Goal: Task Accomplishment & Management: Manage account settings

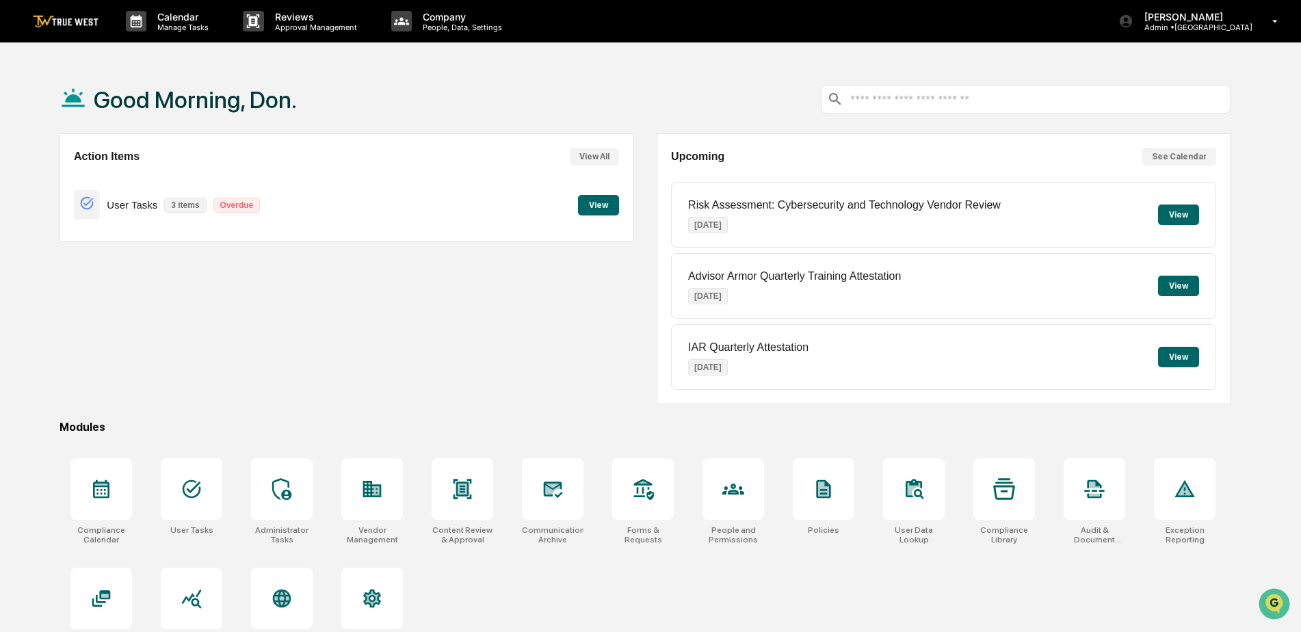
click at [597, 202] on button "View" at bounding box center [598, 205] width 41 height 21
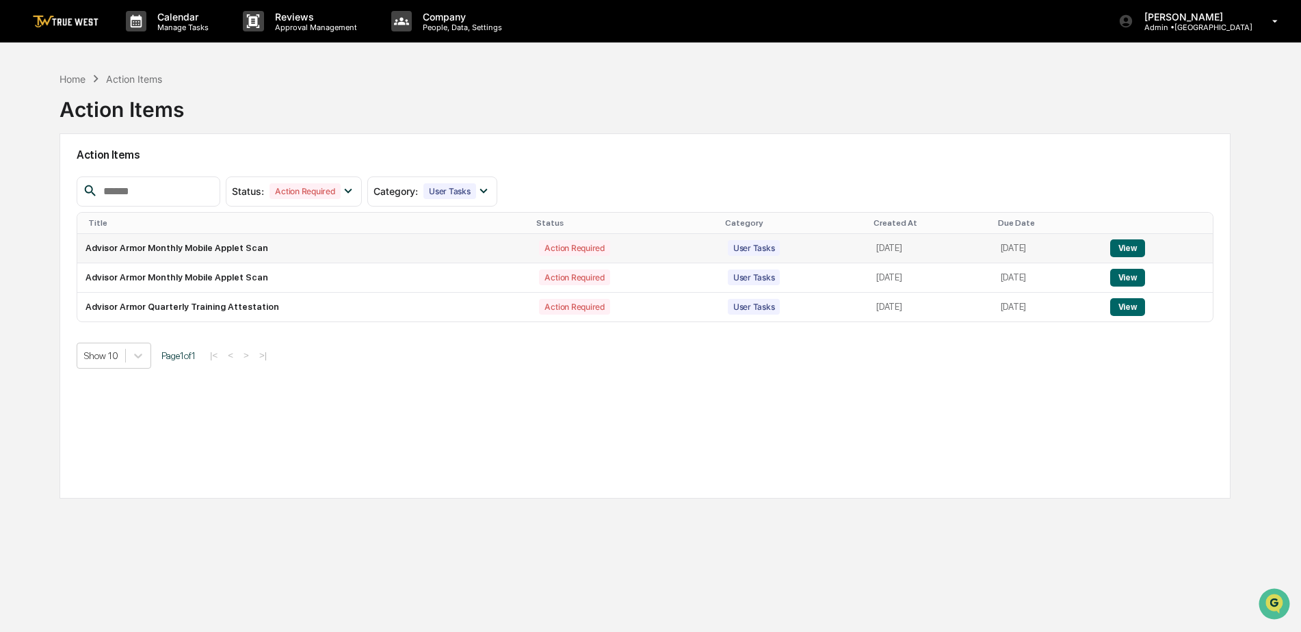
click at [1125, 252] on button "View" at bounding box center [1127, 248] width 35 height 18
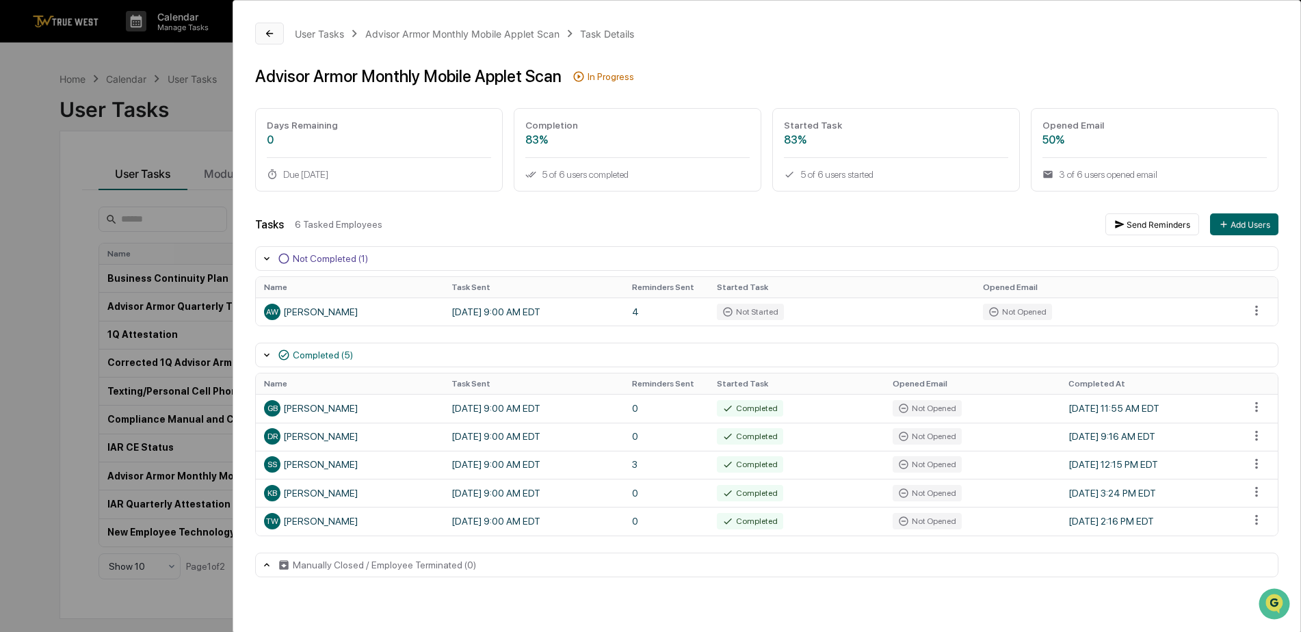
click at [270, 33] on icon at bounding box center [269, 33] width 11 height 11
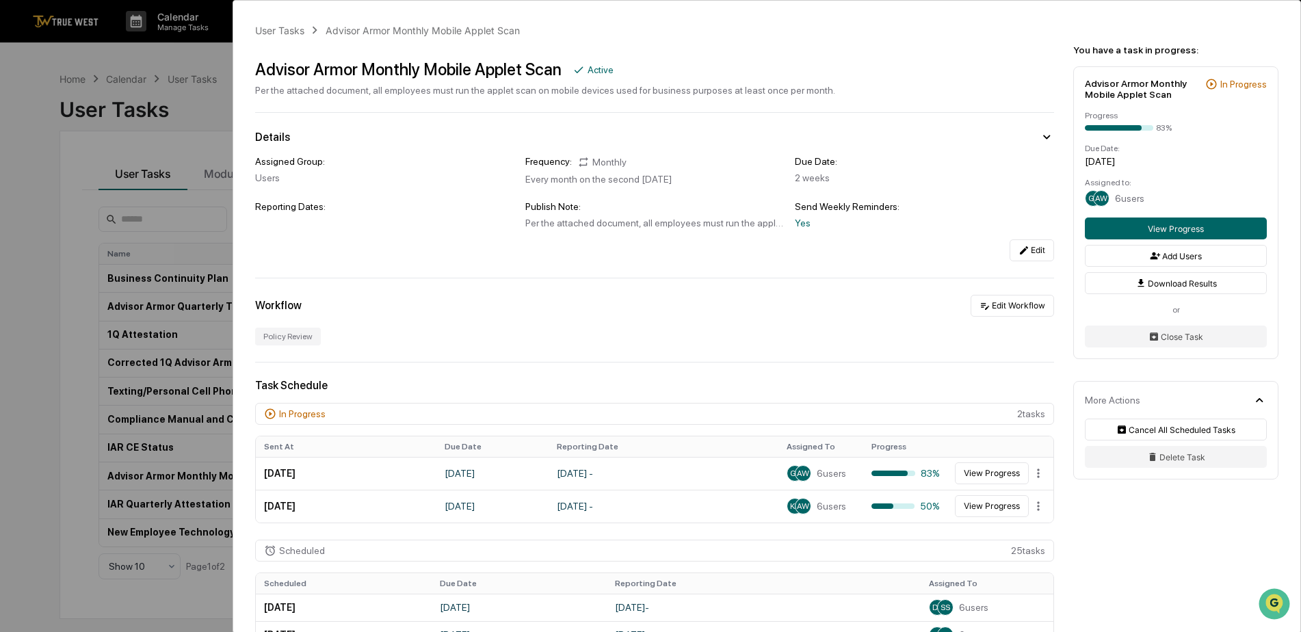
click at [64, 83] on div "User Tasks Advisor Armor Monthly Mobile Applet Scan Advisor Armor Monthly Mobil…" at bounding box center [650, 316] width 1301 height 632
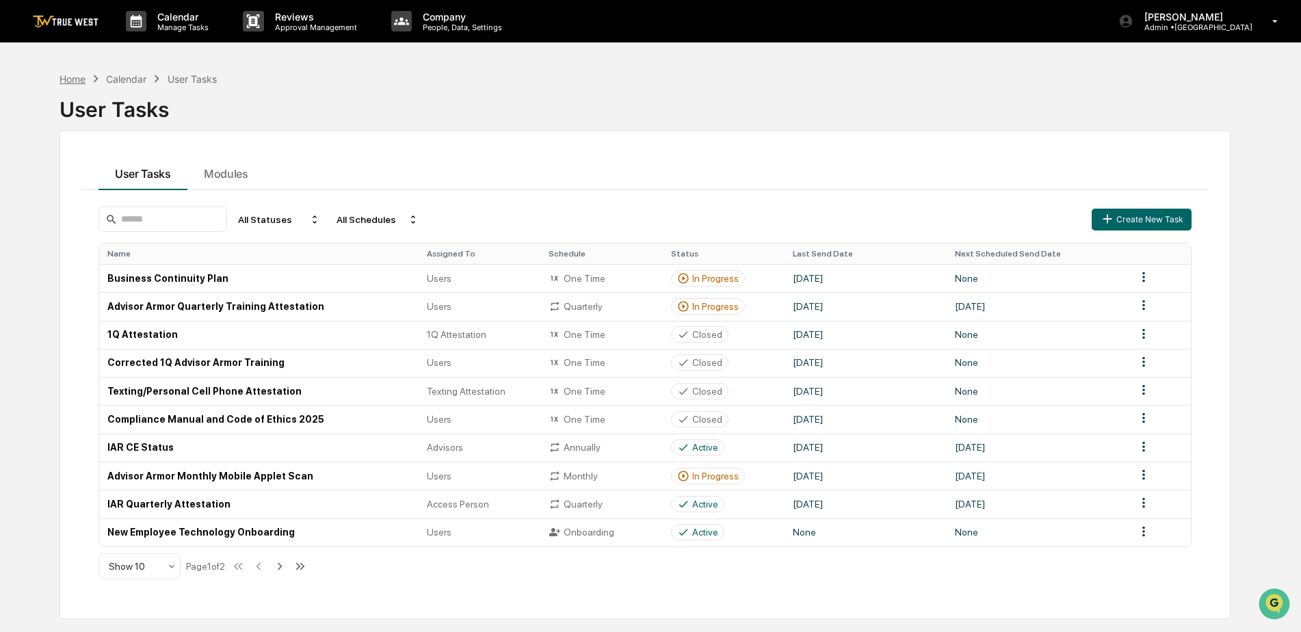
click at [74, 73] on div "Home" at bounding box center [72, 79] width 26 height 12
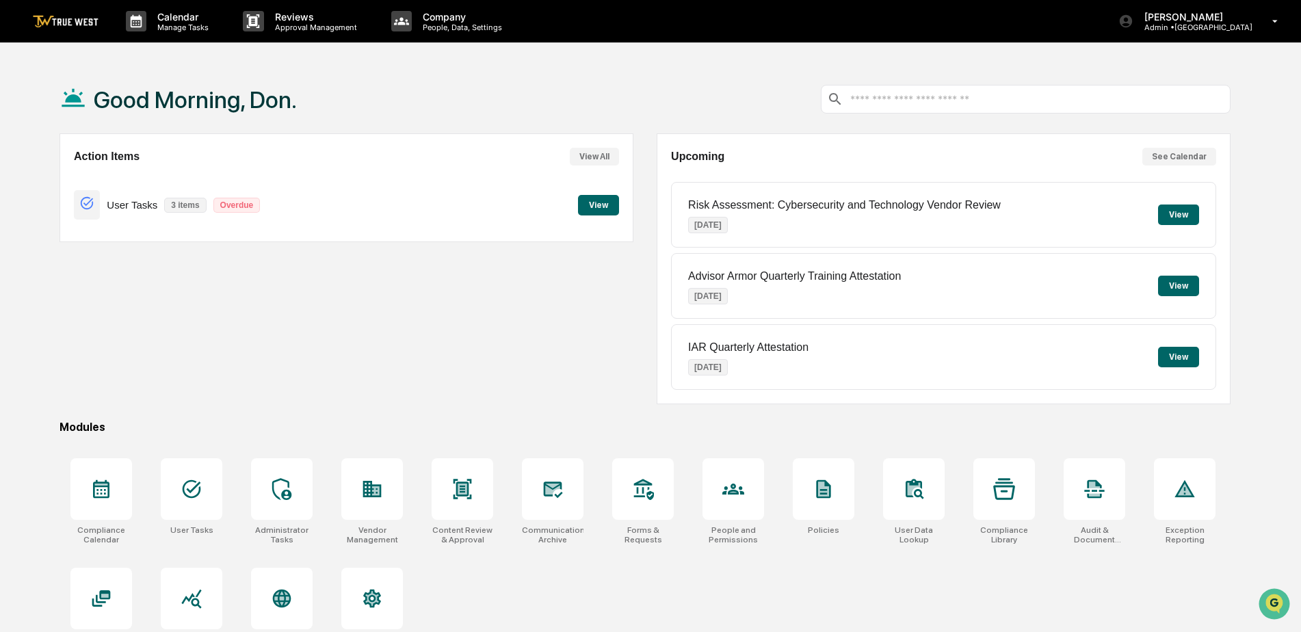
click at [602, 202] on button "View" at bounding box center [598, 205] width 41 height 21
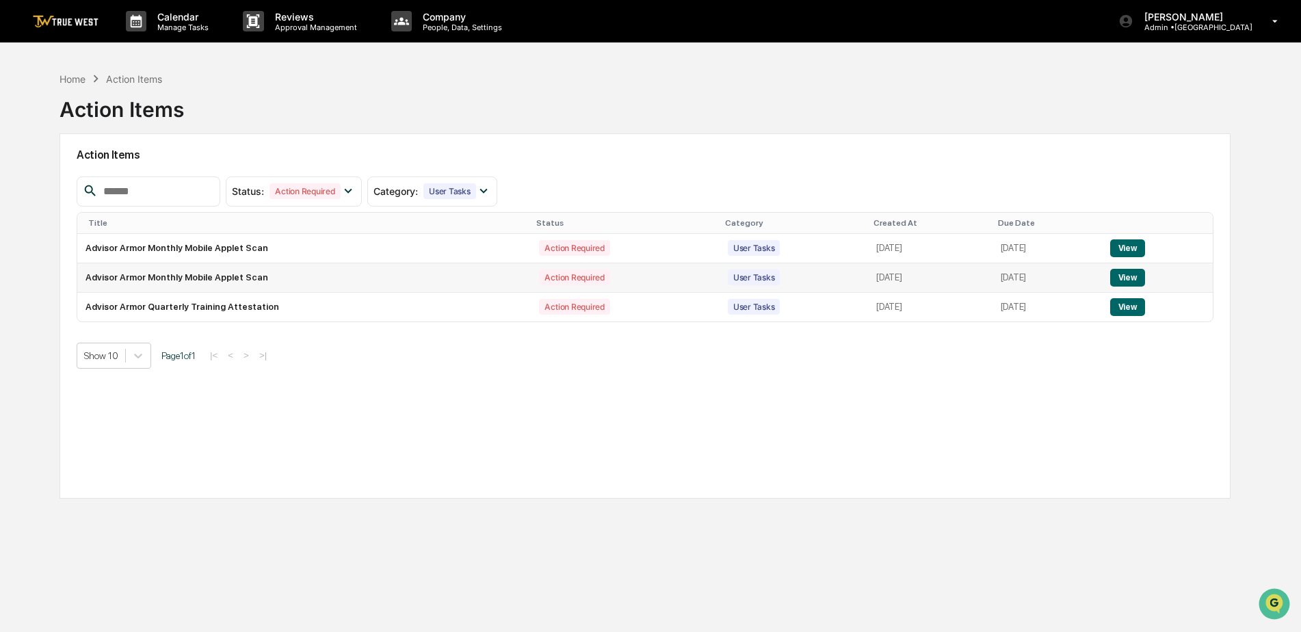
click at [1136, 281] on button "View" at bounding box center [1127, 278] width 35 height 18
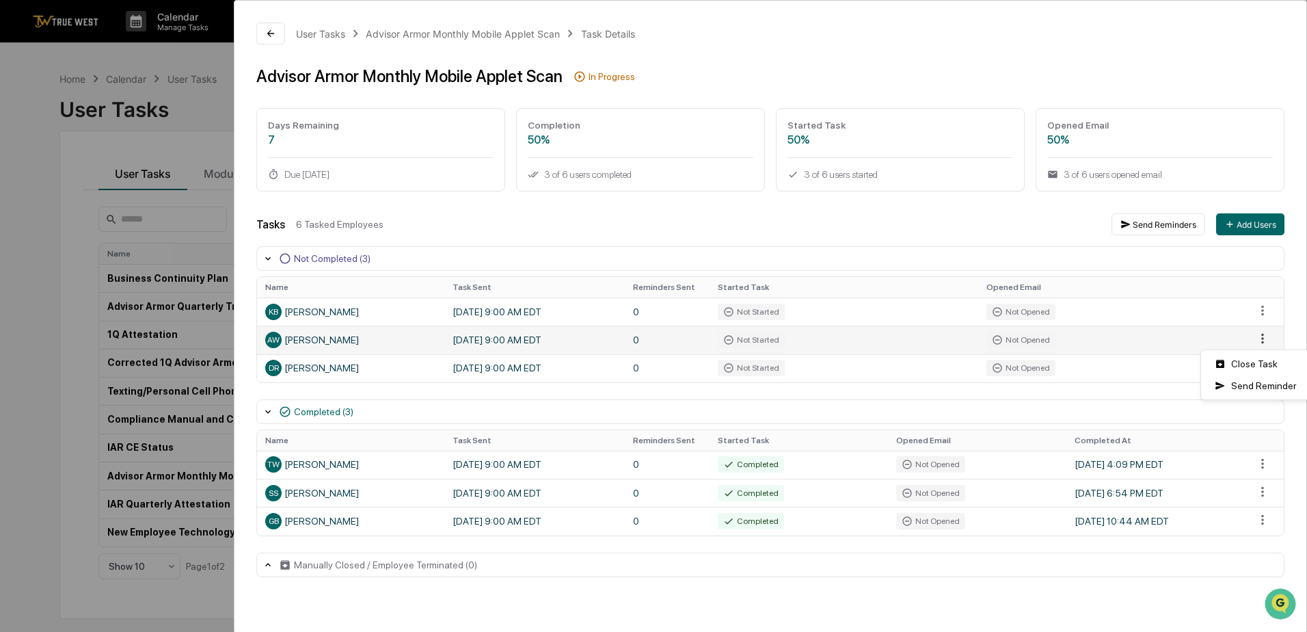
click at [1255, 338] on html "Calendar Manage Tasks Reviews Approval Management Company People, Data, Setting…" at bounding box center [653, 316] width 1307 height 632
click at [1253, 364] on div "Close Task" at bounding box center [1255, 364] width 103 height 22
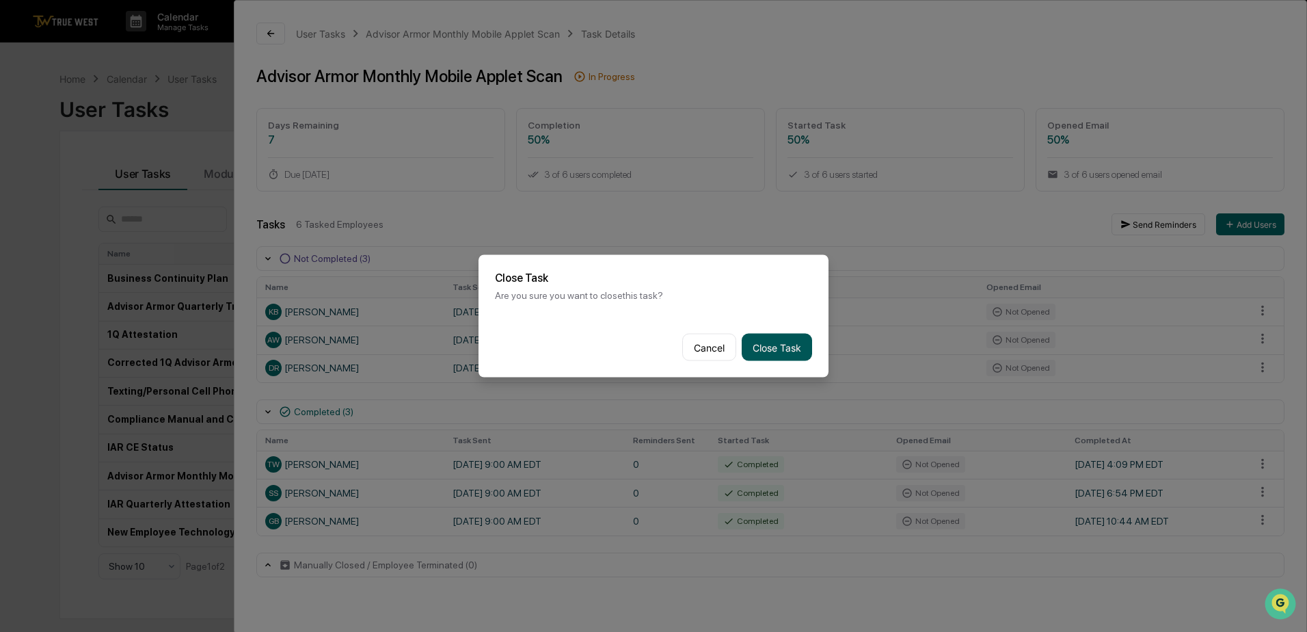
click at [768, 341] on button "Close Task" at bounding box center [777, 347] width 70 height 27
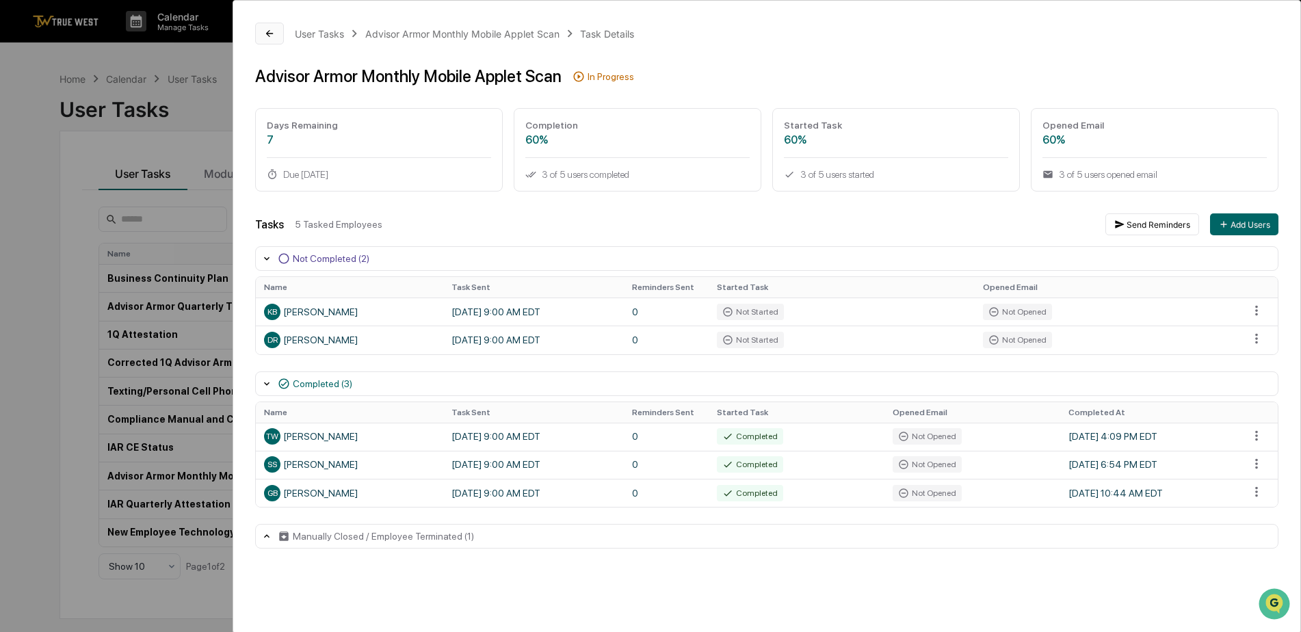
click at [265, 27] on button at bounding box center [269, 34] width 29 height 22
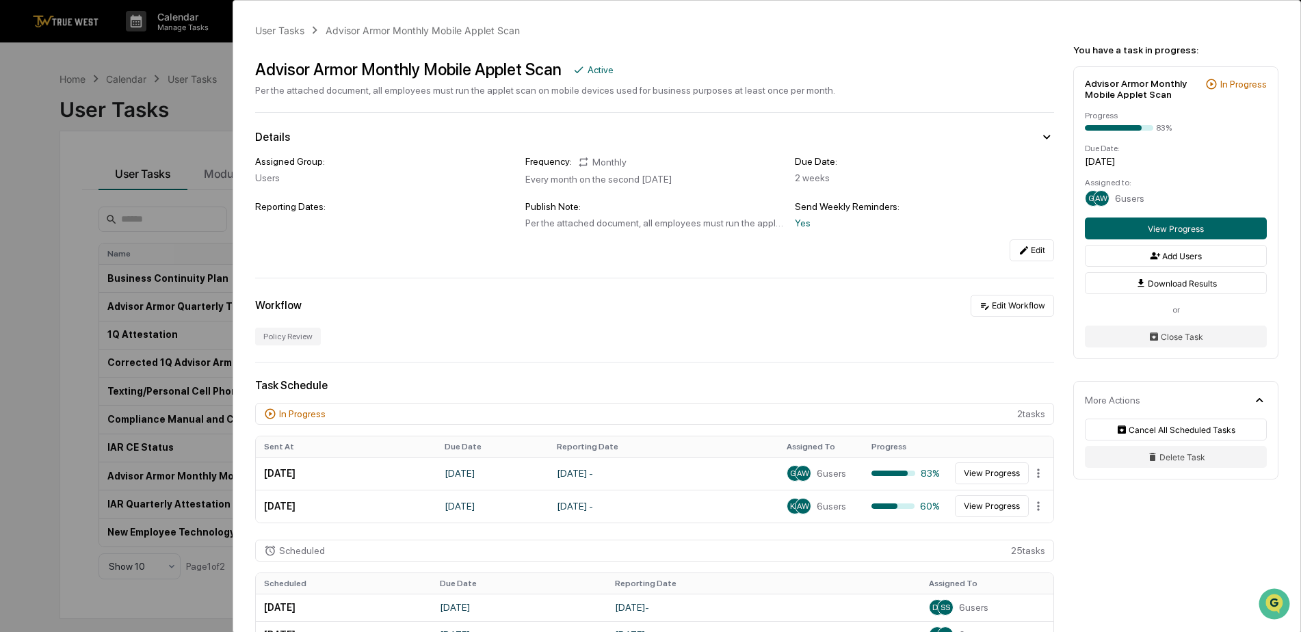
click at [119, 59] on div "User Tasks Advisor Armor Monthly Mobile Applet Scan Advisor Armor Monthly Mobil…" at bounding box center [650, 316] width 1301 height 632
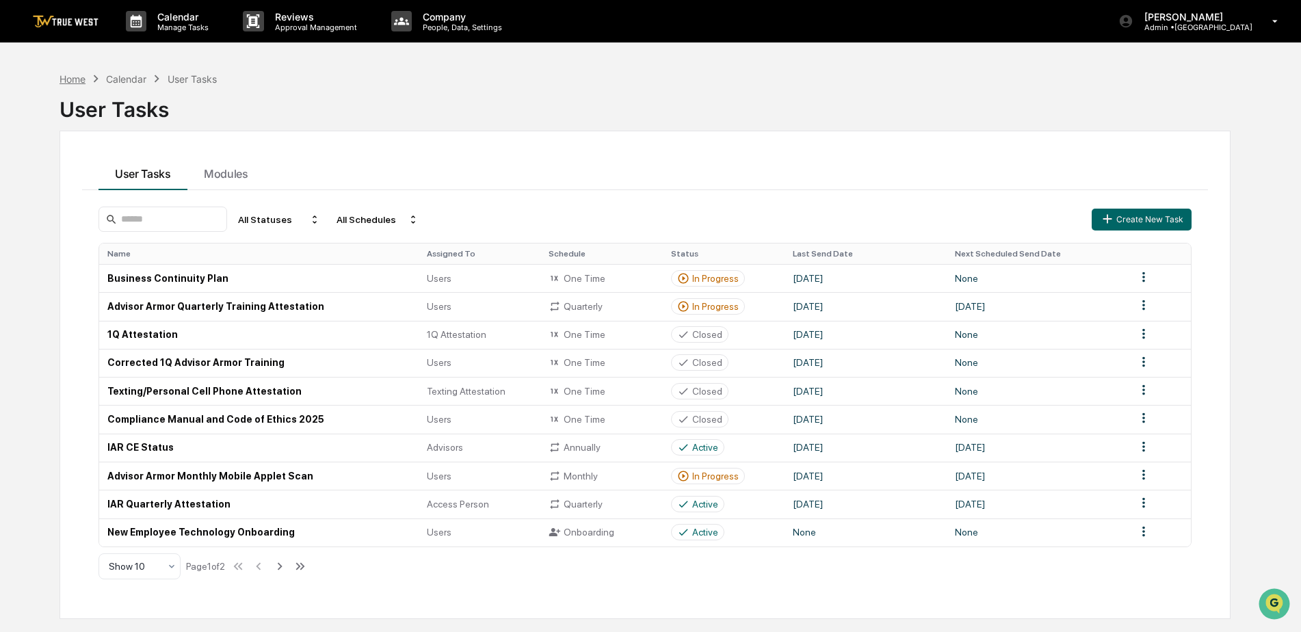
click at [77, 79] on div "Home" at bounding box center [72, 79] width 26 height 12
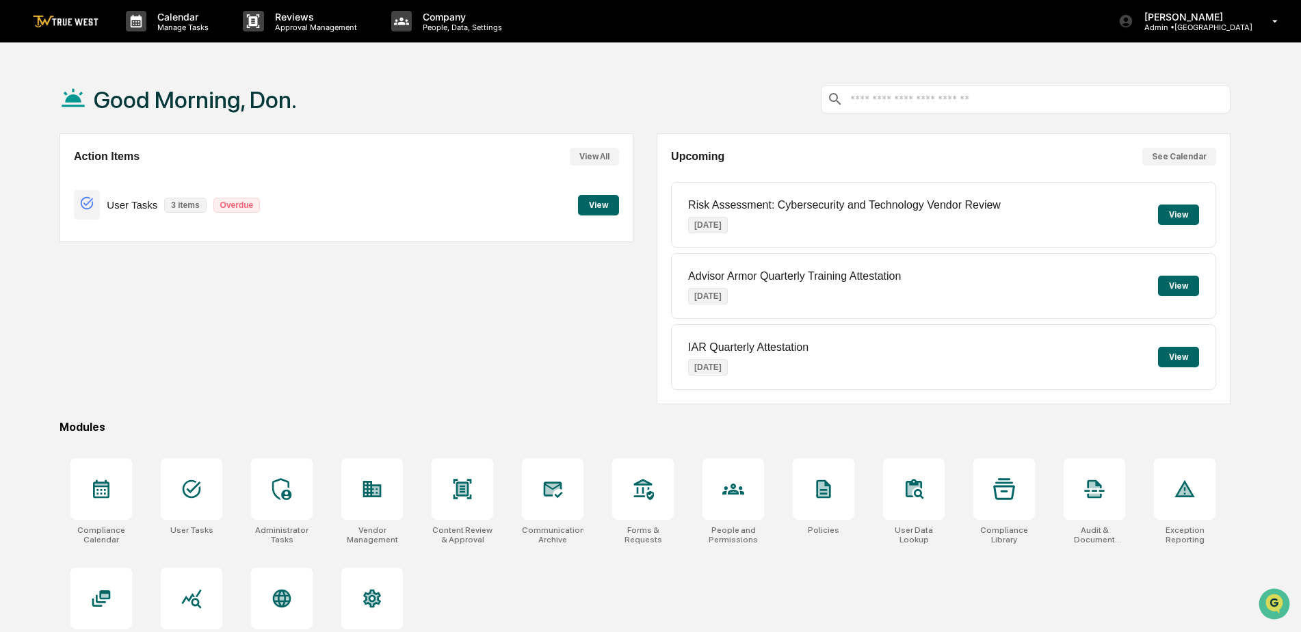
click at [1179, 216] on button "View" at bounding box center [1178, 214] width 41 height 21
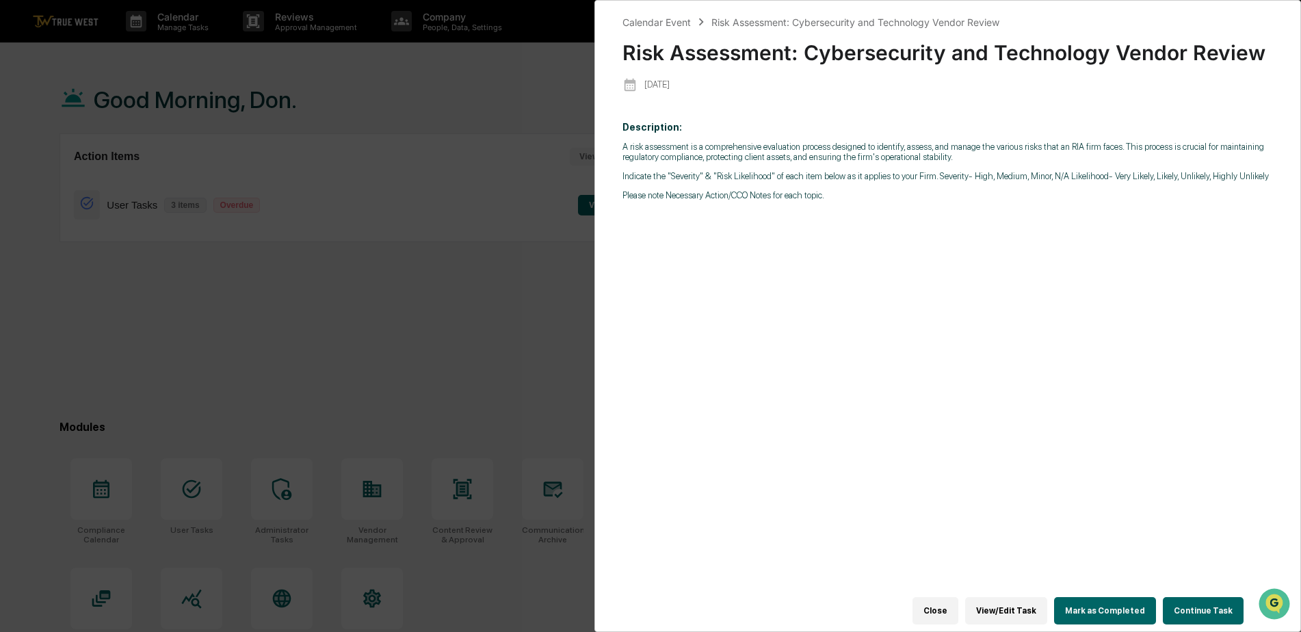
click at [1101, 604] on button "Mark as Completed" at bounding box center [1105, 610] width 102 height 27
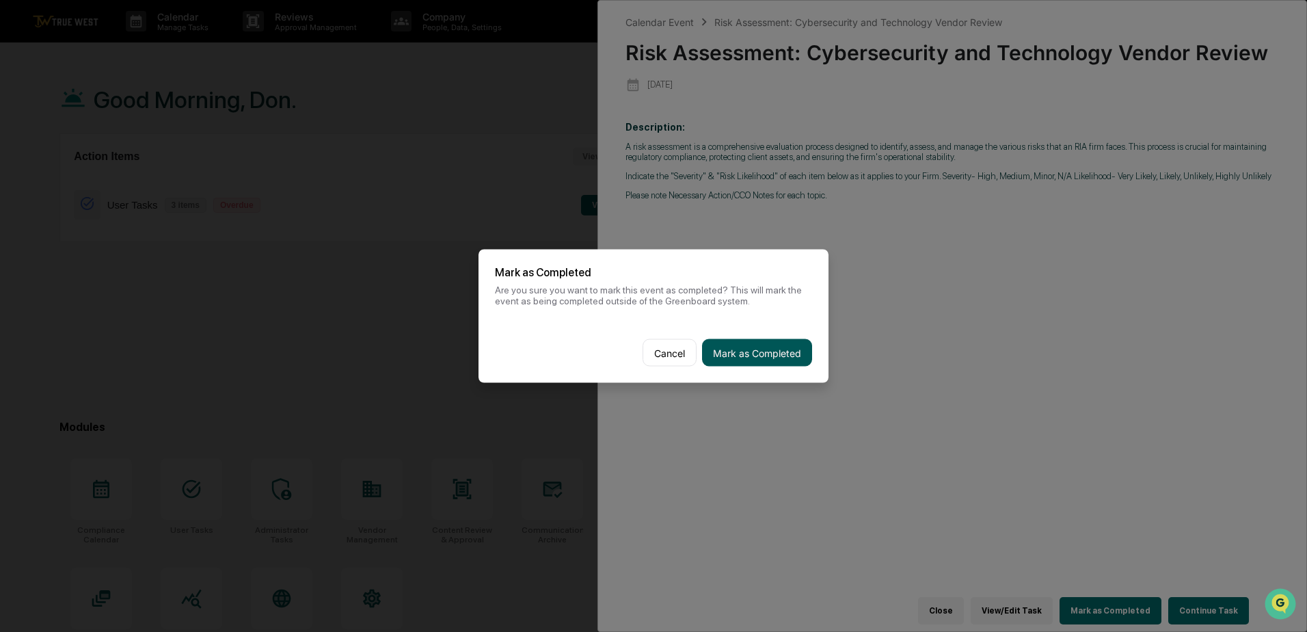
click at [761, 356] on button "Mark as Completed" at bounding box center [757, 352] width 110 height 27
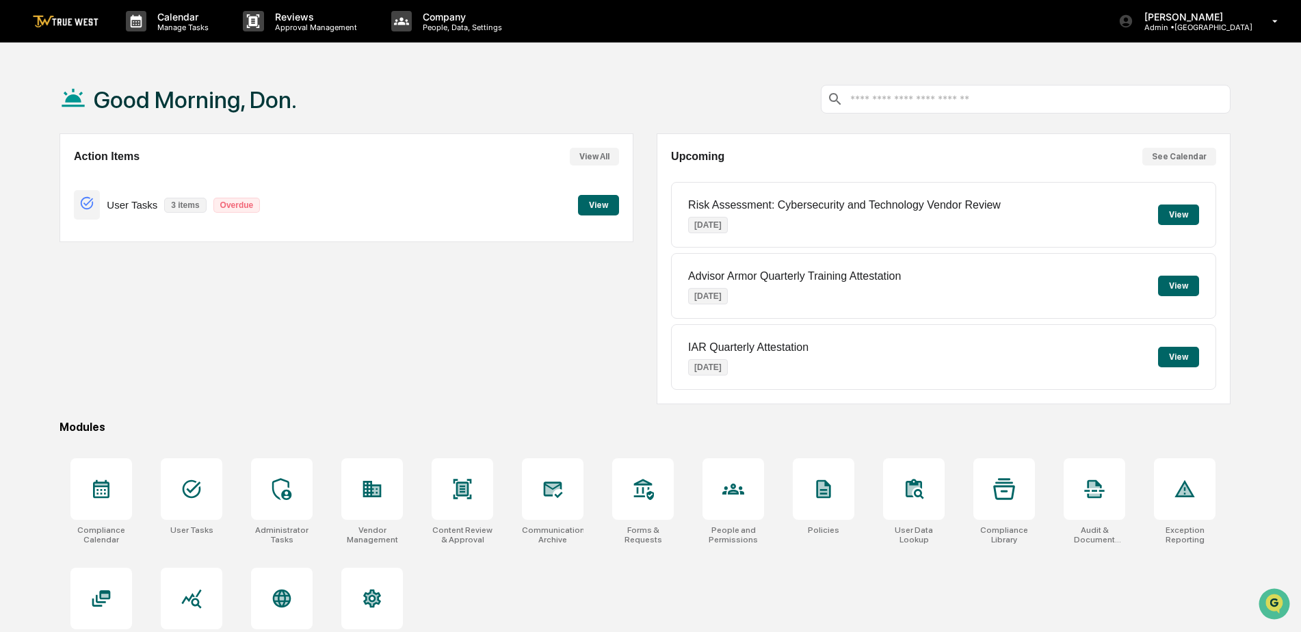
click at [1172, 355] on button "View" at bounding box center [1178, 357] width 41 height 21
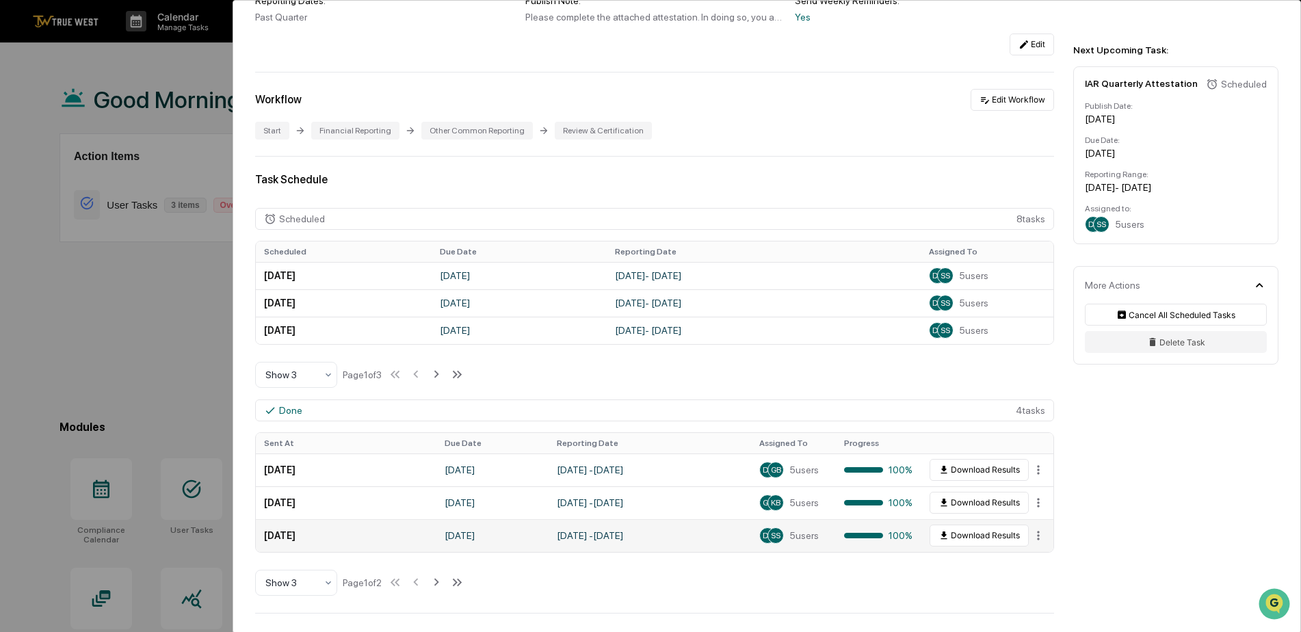
scroll to position [205, 0]
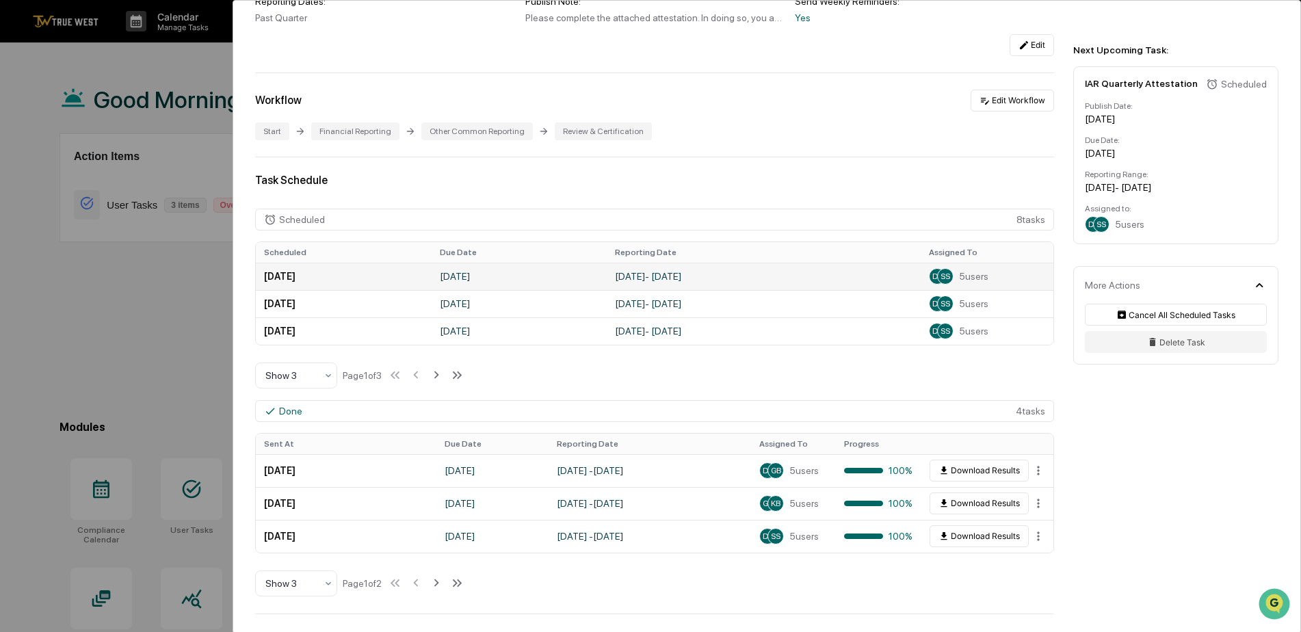
click at [967, 276] on span "5 users" at bounding box center [973, 276] width 29 height 11
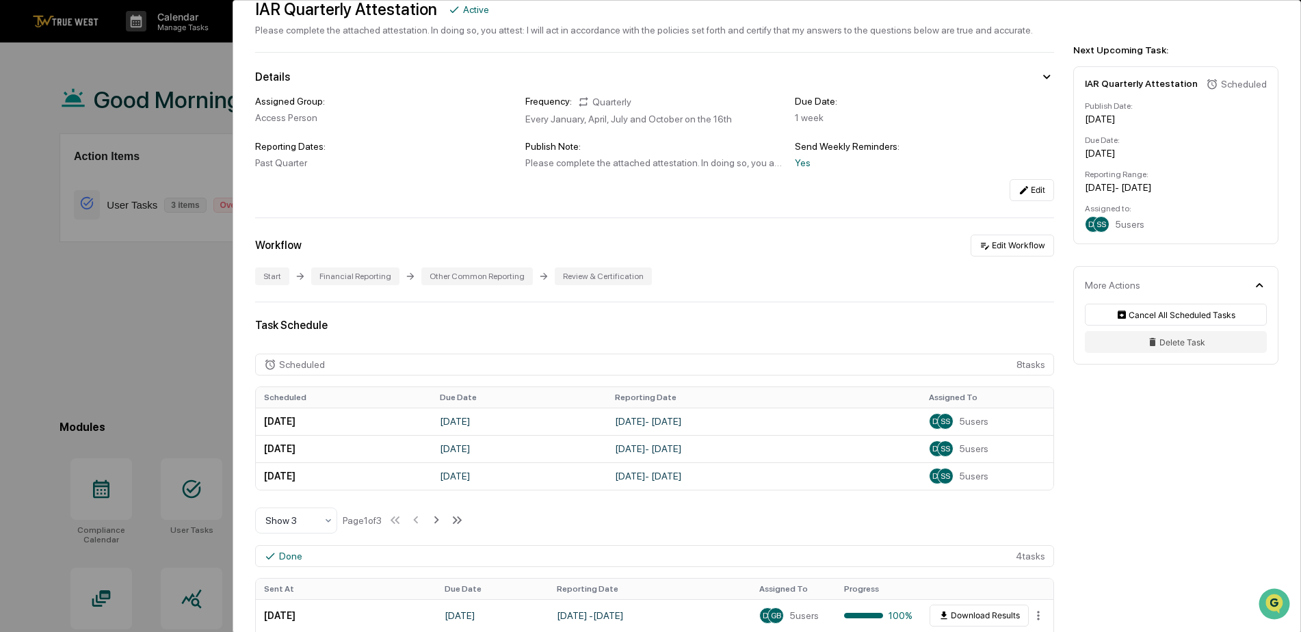
scroll to position [0, 0]
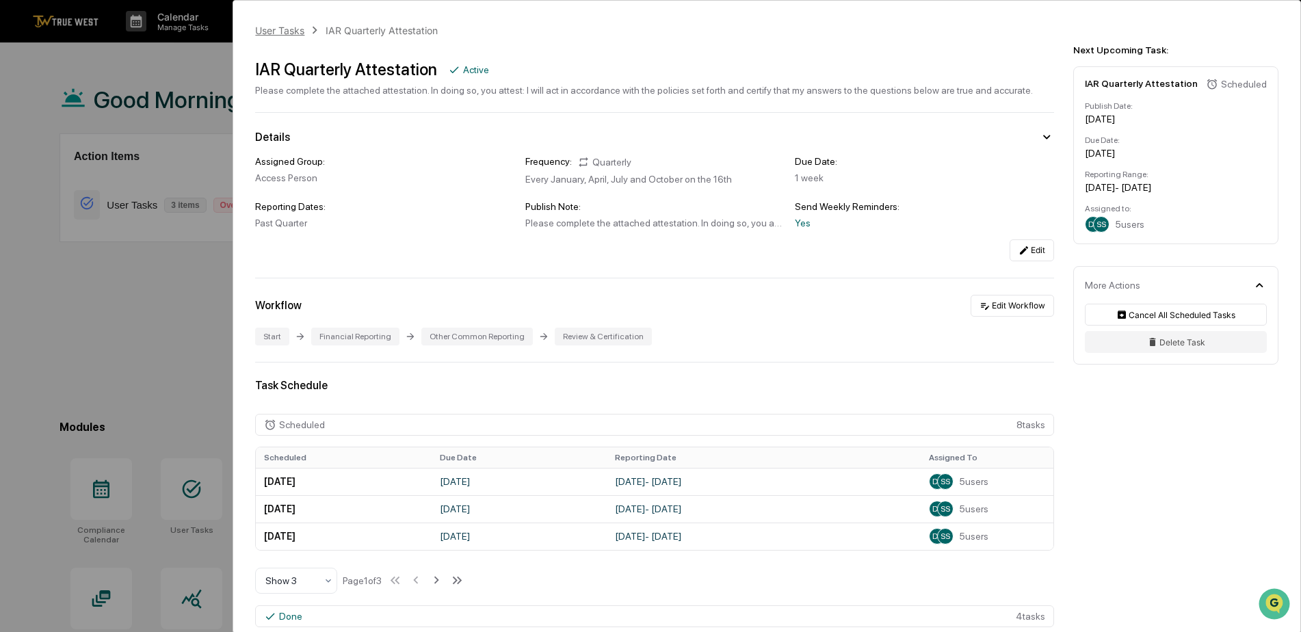
click at [274, 28] on div "User Tasks" at bounding box center [279, 31] width 49 height 12
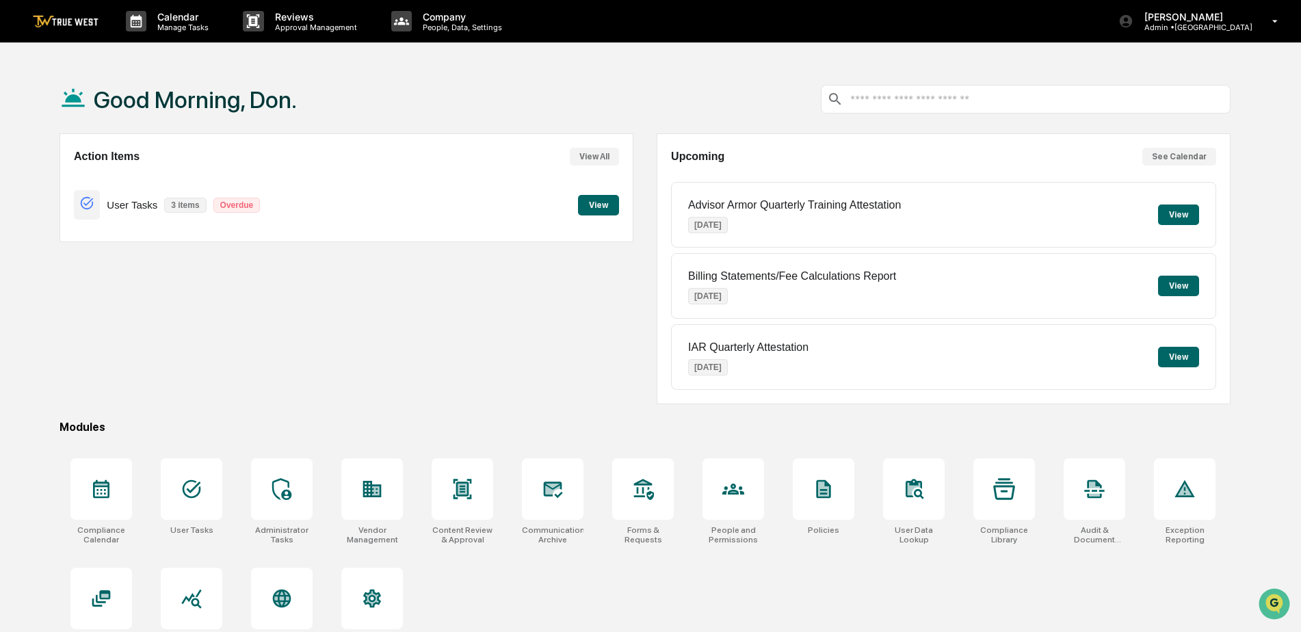
click at [1158, 285] on button "View" at bounding box center [1178, 286] width 41 height 21
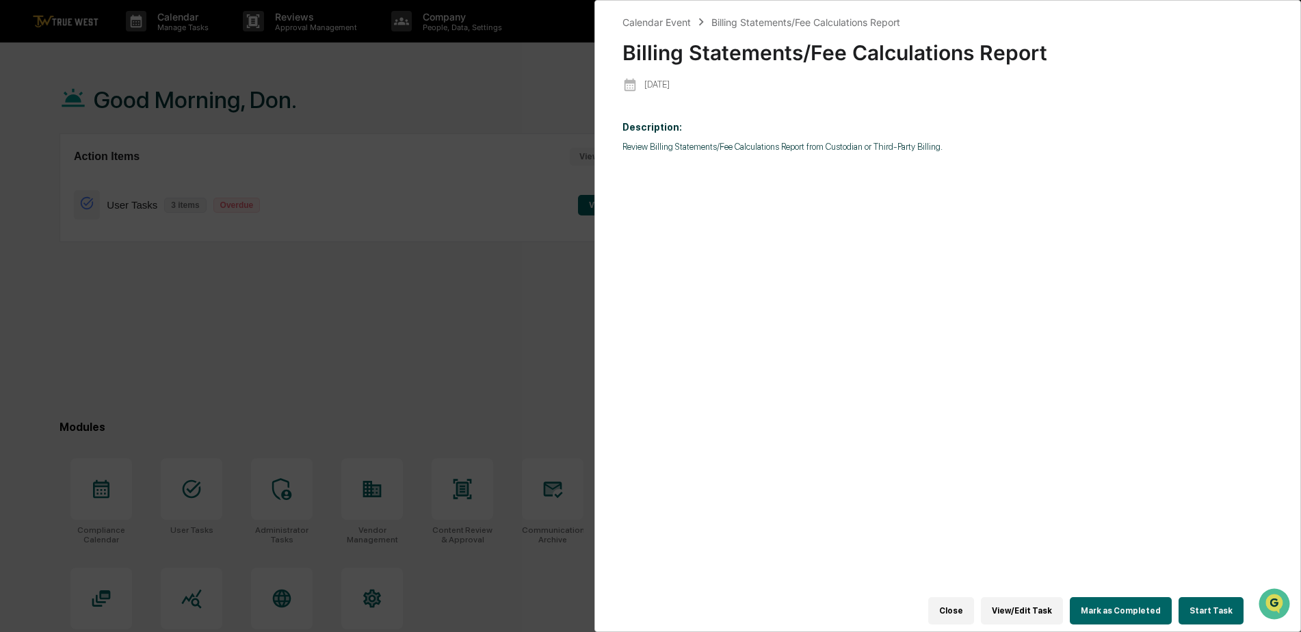
click at [497, 91] on div "Calendar Event Billing Statements/Fee Calculations Report Billing Statements/Fe…" at bounding box center [650, 316] width 1301 height 632
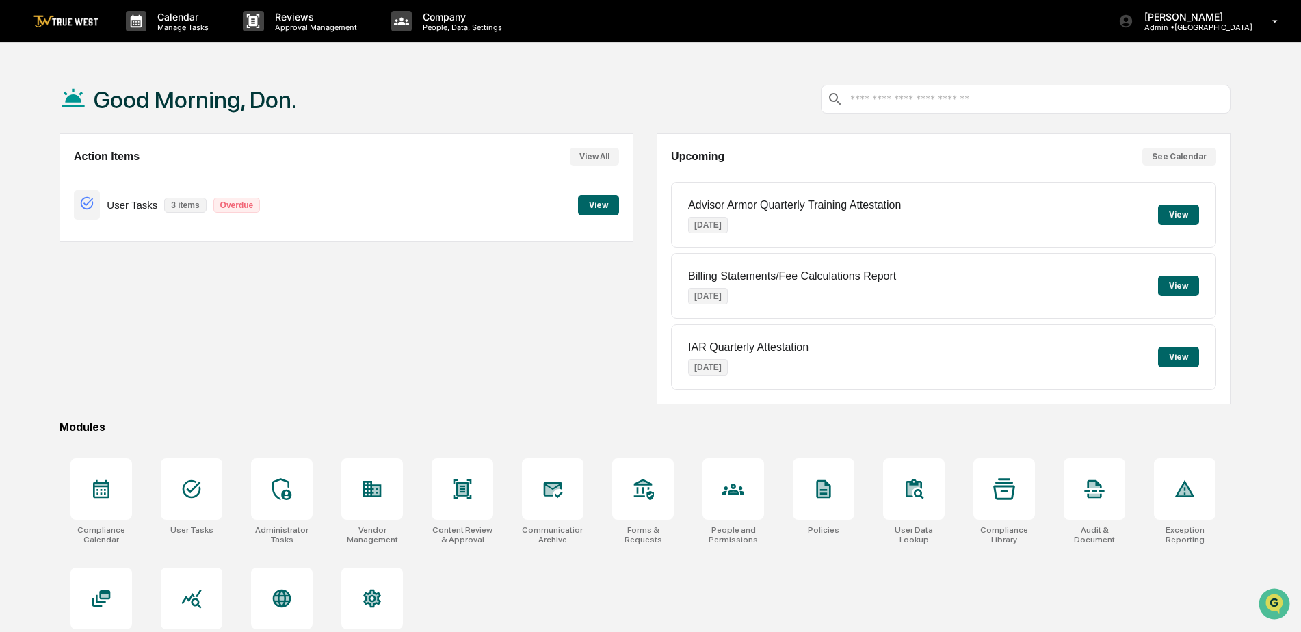
click at [1169, 206] on button "View" at bounding box center [1178, 214] width 41 height 21
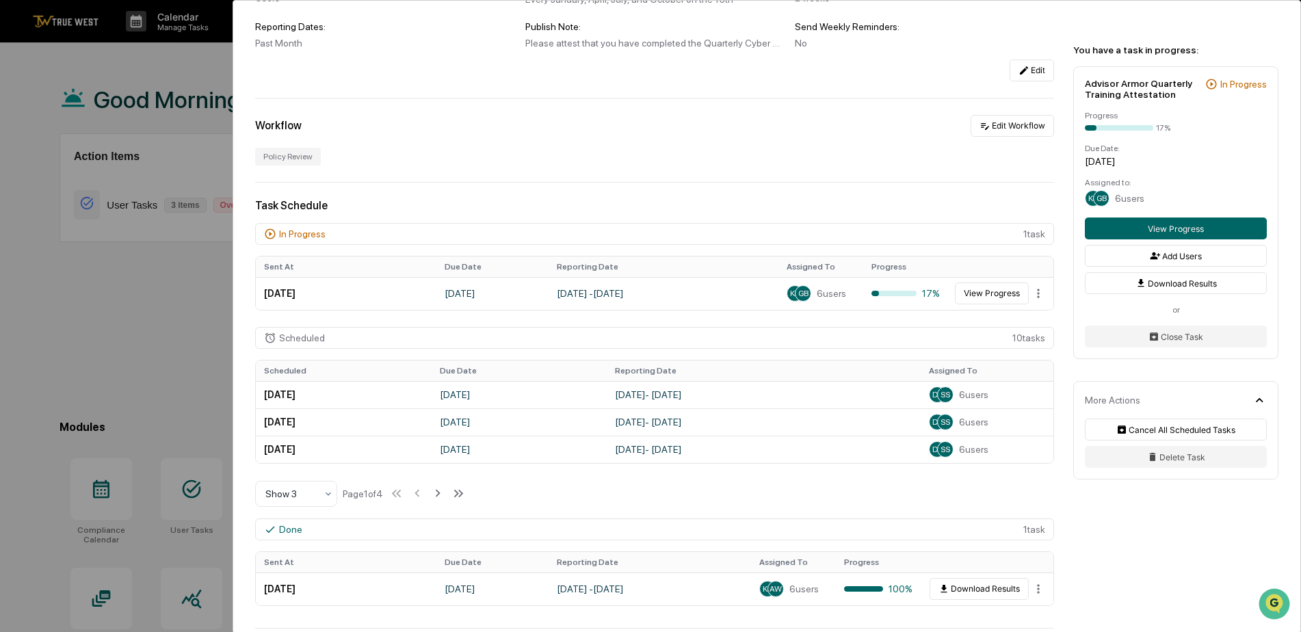
scroll to position [205, 0]
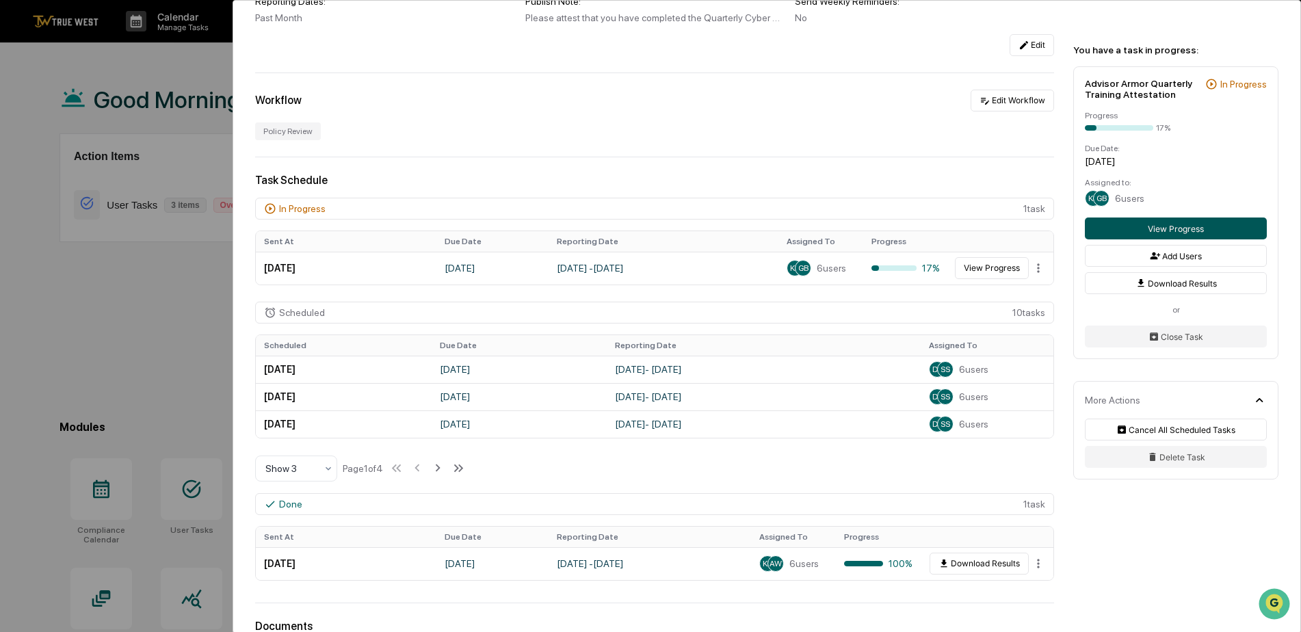
click at [1148, 220] on button "View Progress" at bounding box center [1175, 228] width 182 height 22
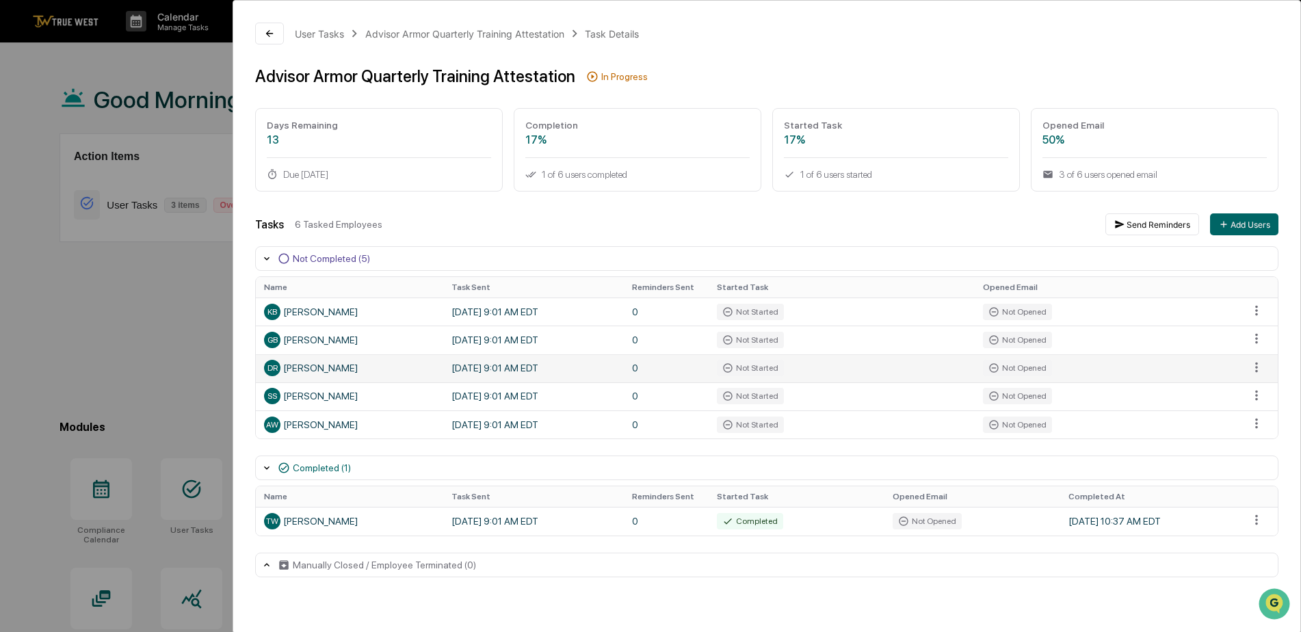
click at [299, 369] on div "DR Don Ruffin" at bounding box center [349, 368] width 171 height 16
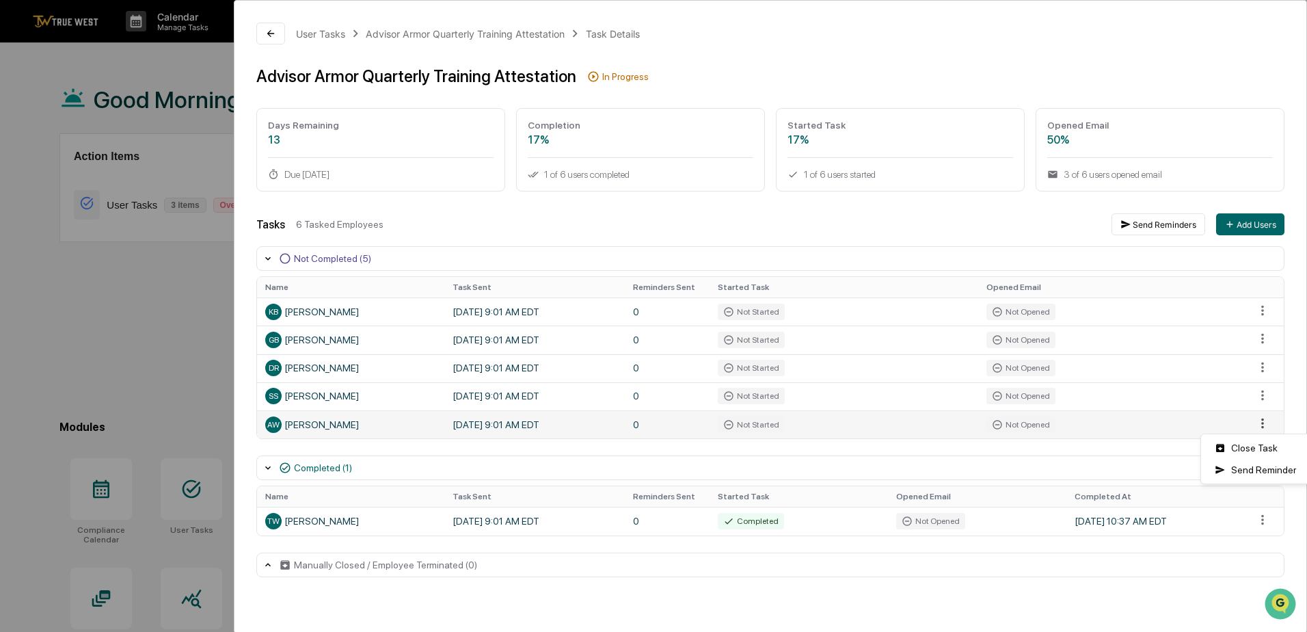
click at [1253, 427] on html "Calendar Manage Tasks Reviews Approval Management Company People, Data, Setting…" at bounding box center [653, 316] width 1307 height 632
click at [1251, 453] on div "Close Task" at bounding box center [1255, 448] width 103 height 22
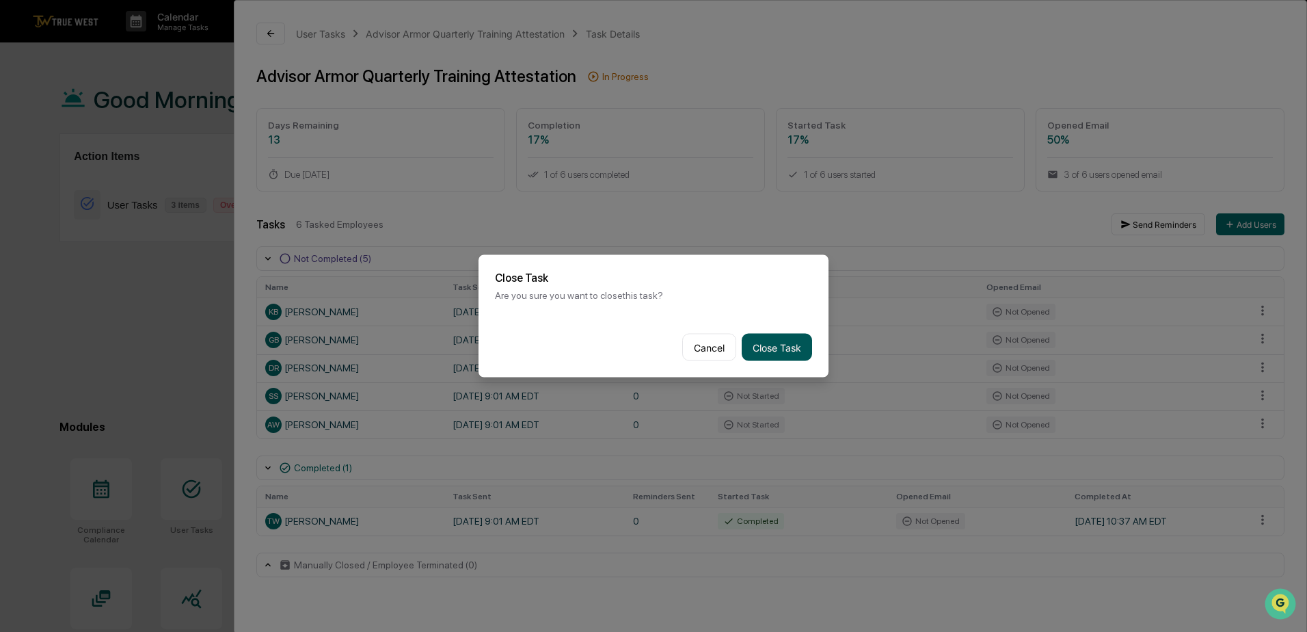
click at [777, 349] on button "Close Task" at bounding box center [777, 347] width 70 height 27
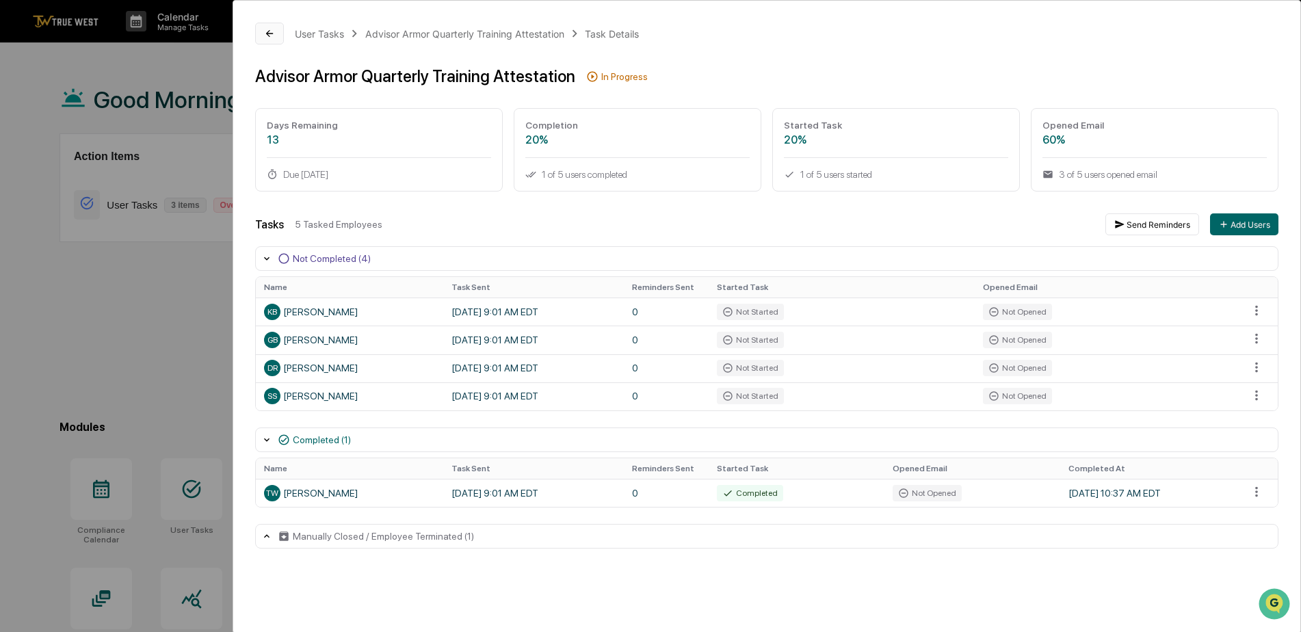
click at [271, 30] on icon at bounding box center [269, 33] width 11 height 11
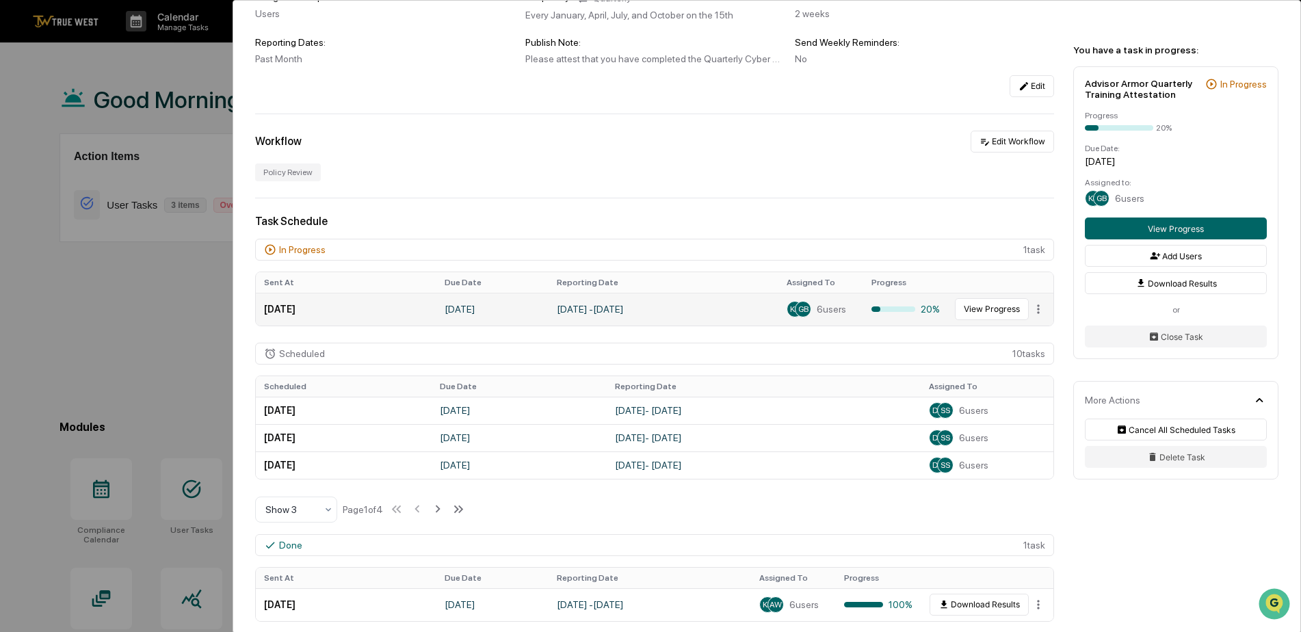
scroll to position [205, 0]
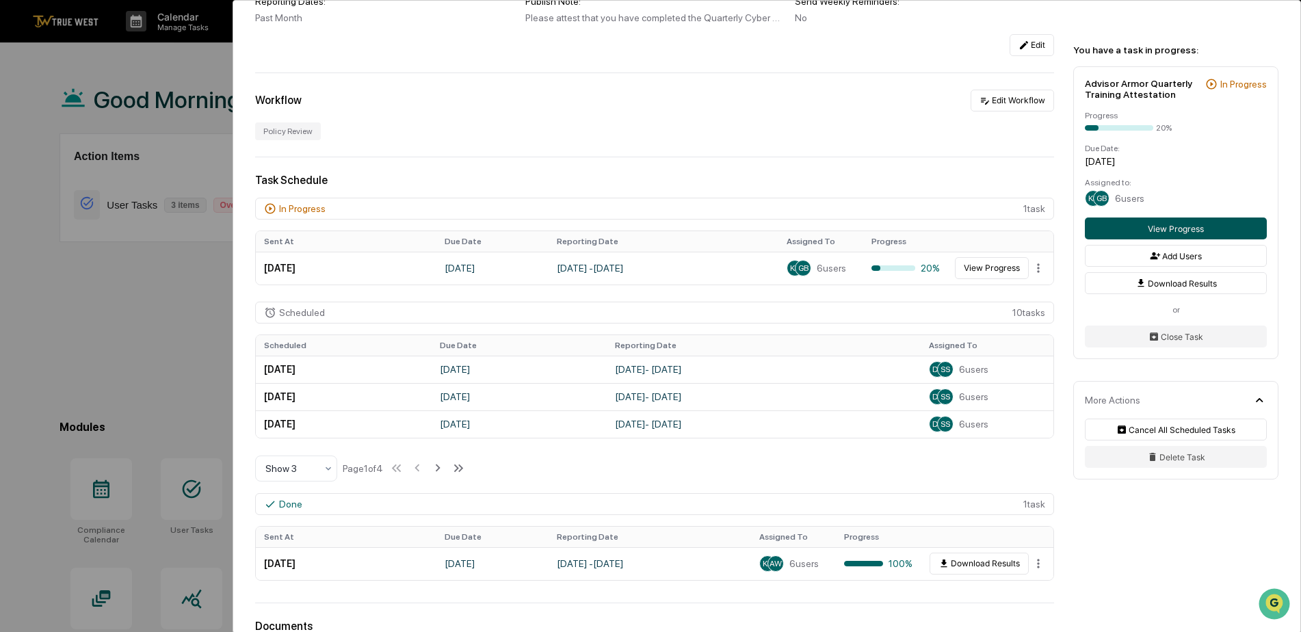
click at [1137, 227] on button "View Progress" at bounding box center [1175, 228] width 182 height 22
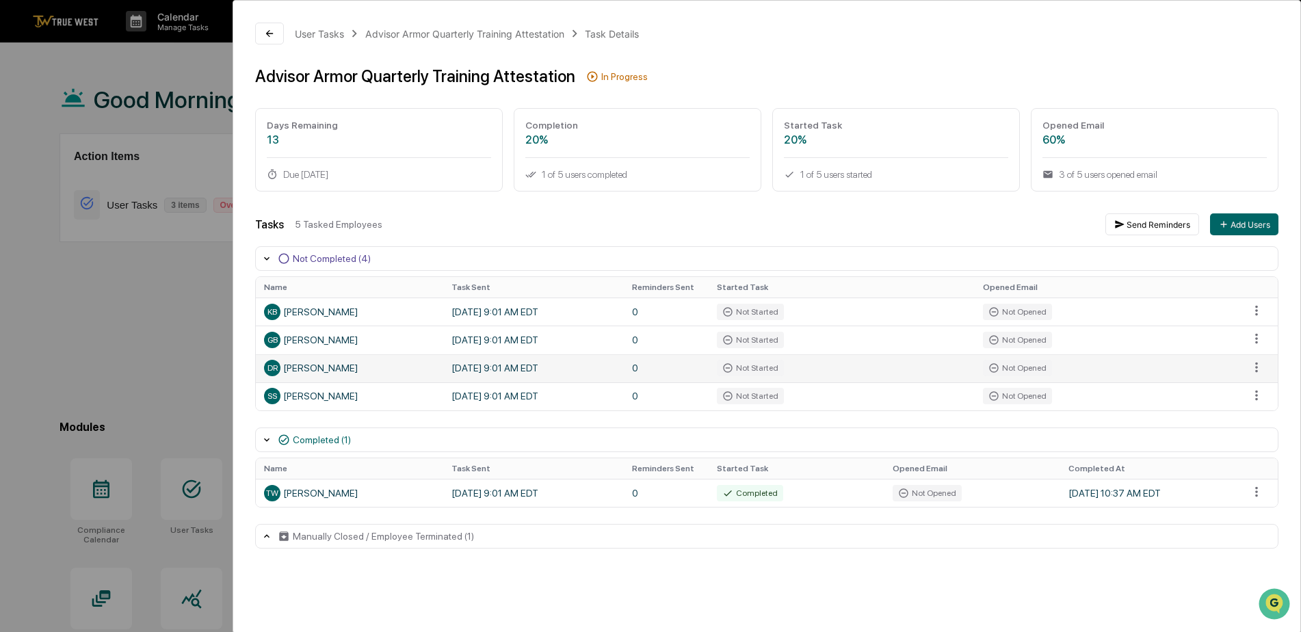
click at [331, 366] on div "DR Don Ruffin" at bounding box center [349, 368] width 171 height 16
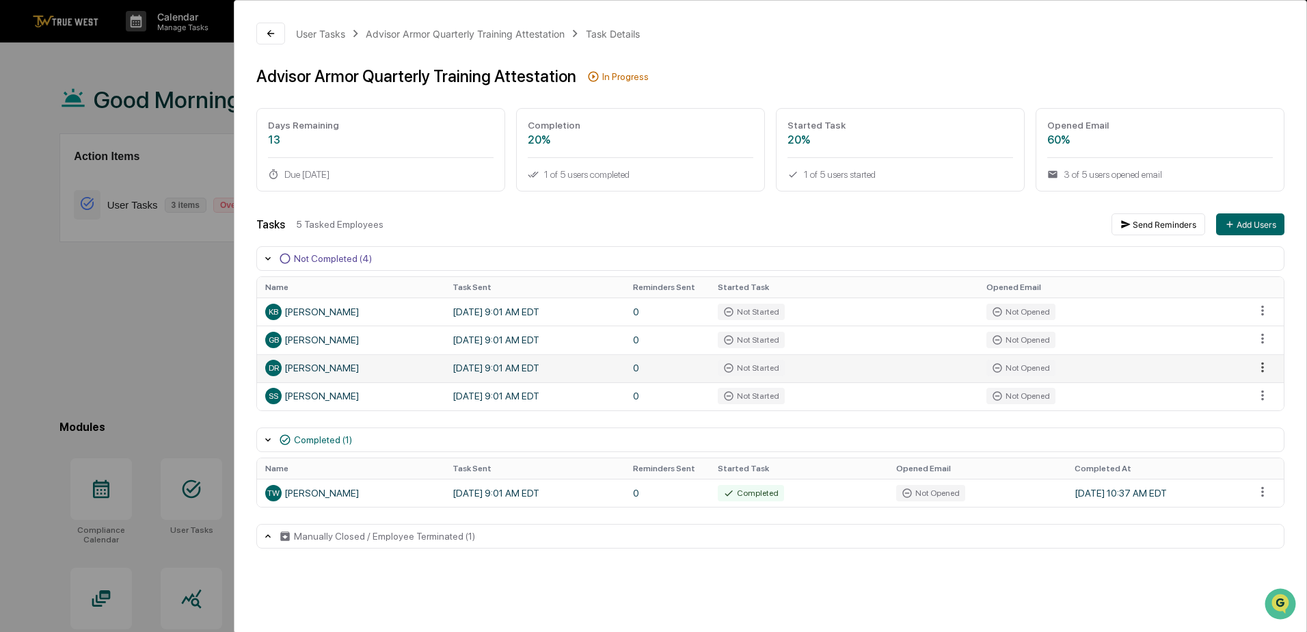
click at [1257, 366] on html "Calendar Manage Tasks Reviews Approval Management Company People, Data, Setting…" at bounding box center [653, 316] width 1307 height 632
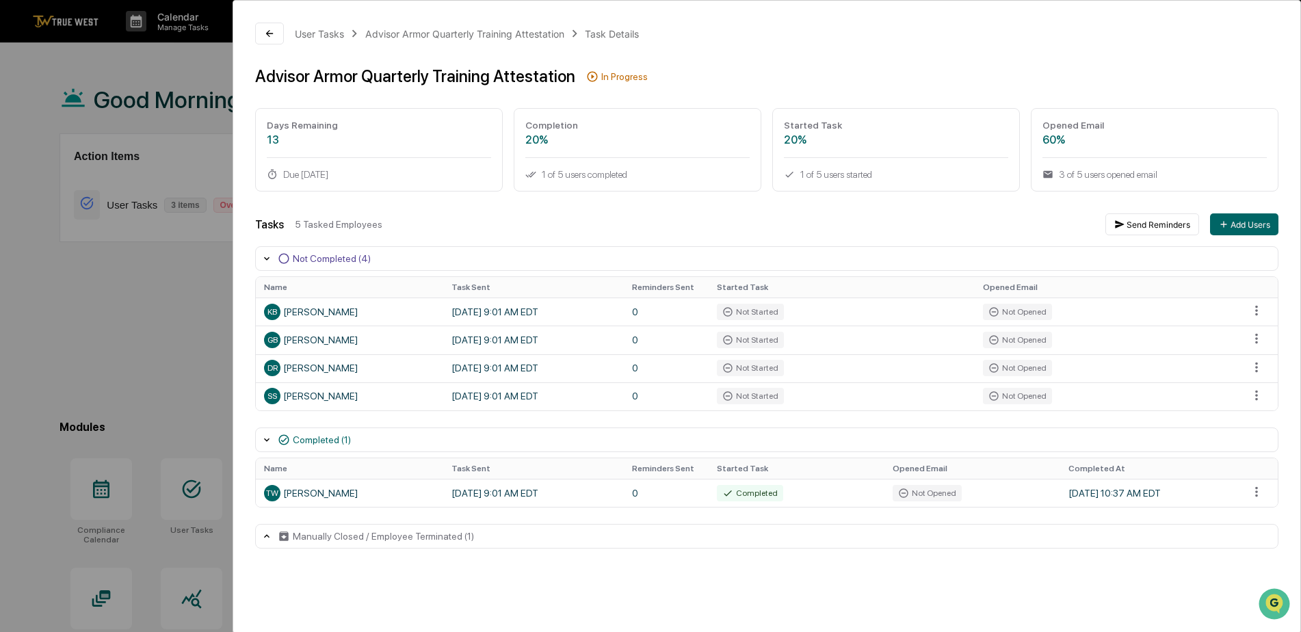
click at [444, 258] on div "Not Completed (4)" at bounding box center [766, 258] width 1023 height 25
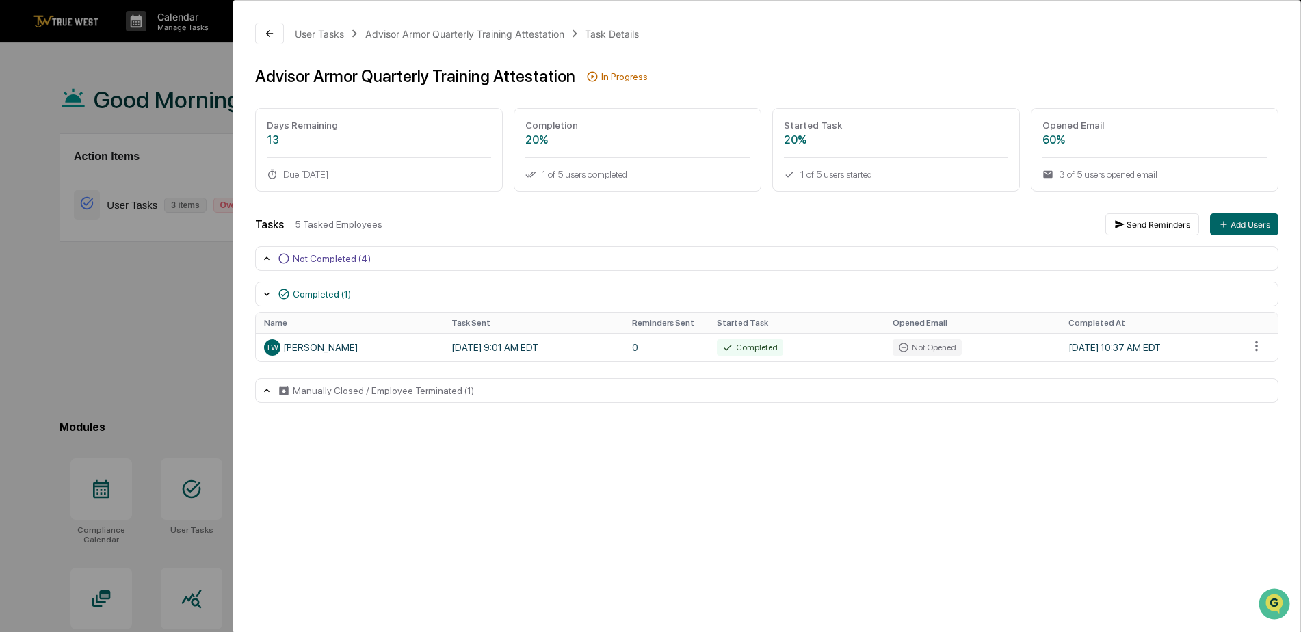
click at [443, 258] on div "Not Completed (4)" at bounding box center [766, 258] width 1023 height 25
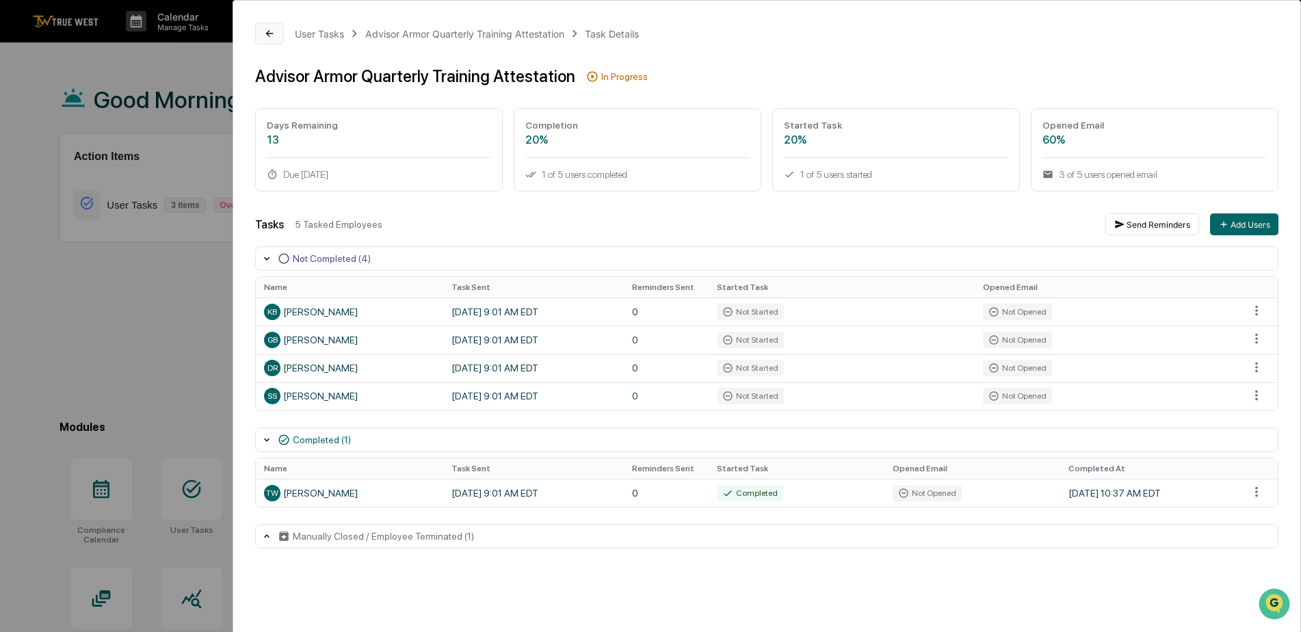
click at [269, 38] on icon at bounding box center [269, 33] width 11 height 11
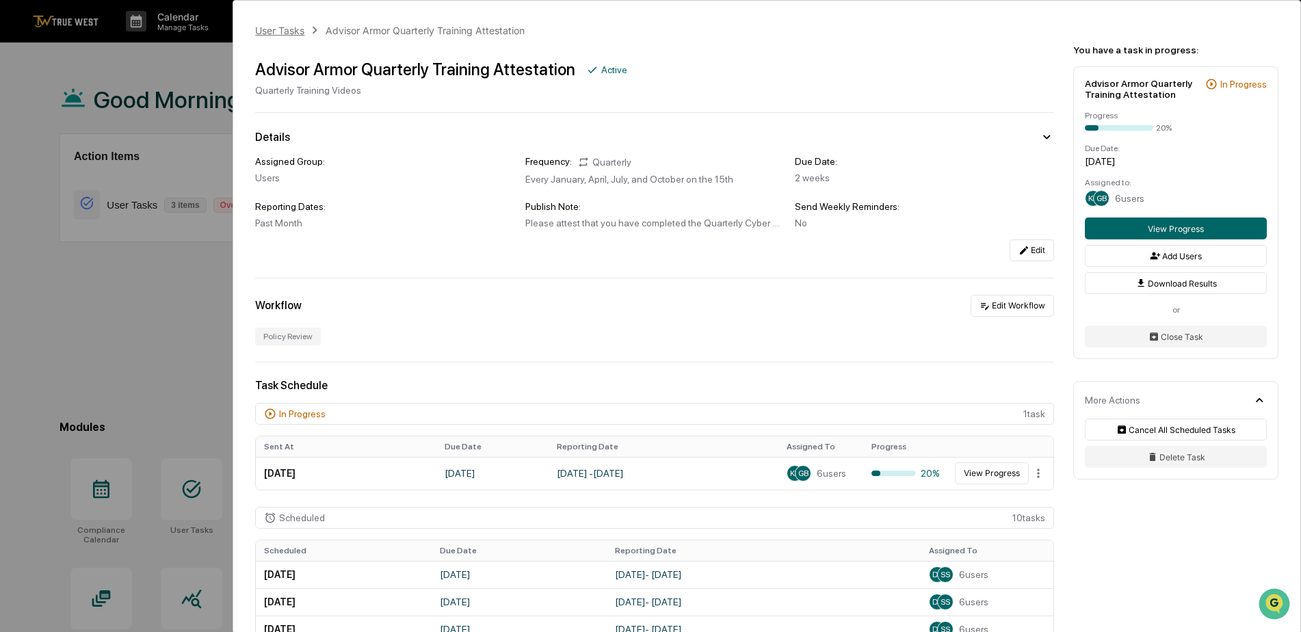
click at [287, 32] on div "User Tasks" at bounding box center [279, 31] width 49 height 12
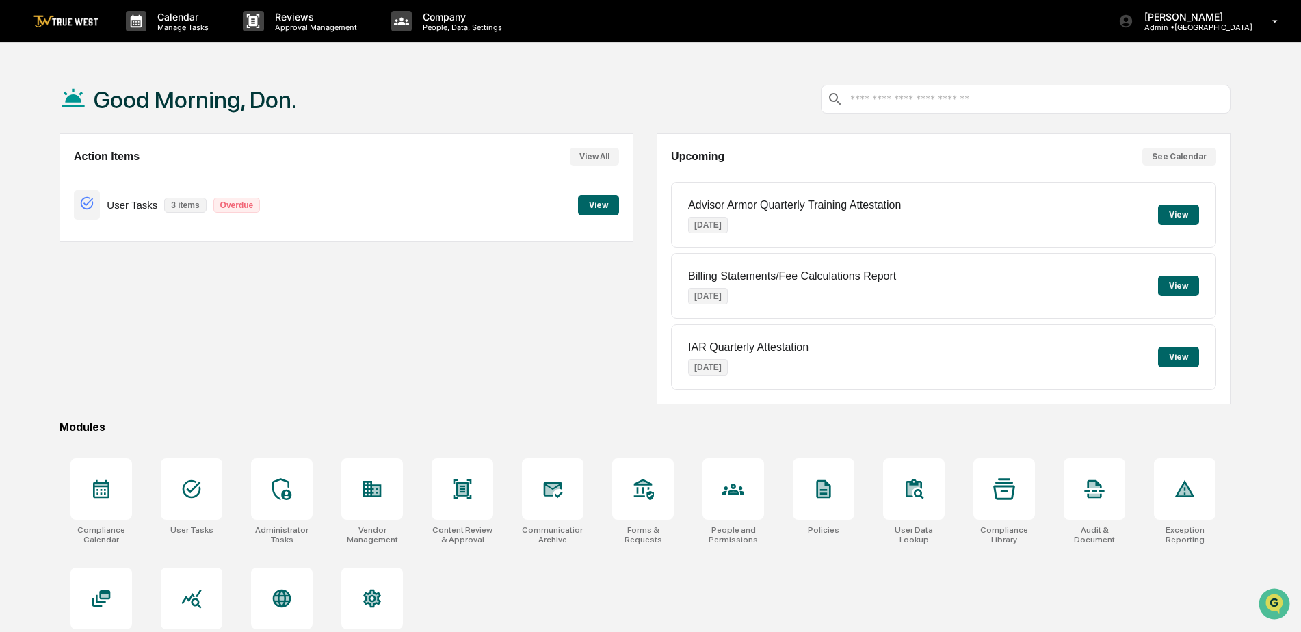
click at [1170, 214] on button "View" at bounding box center [1178, 214] width 41 height 21
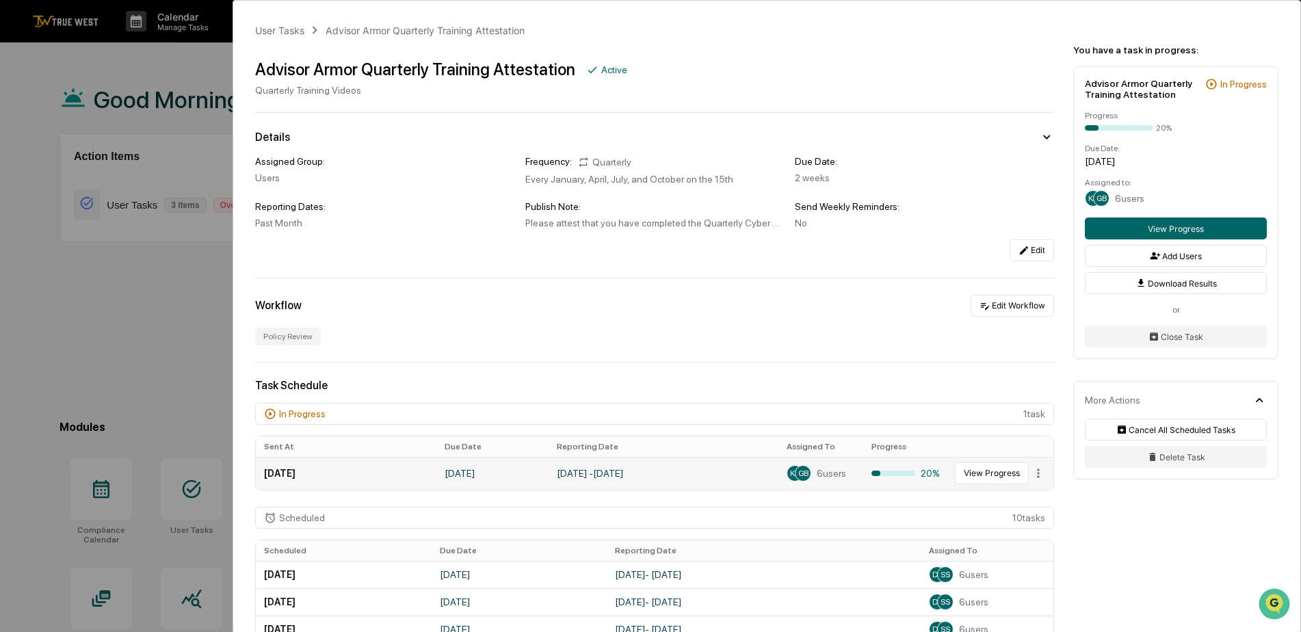
click at [366, 467] on td "[DATE]" at bounding box center [346, 473] width 181 height 33
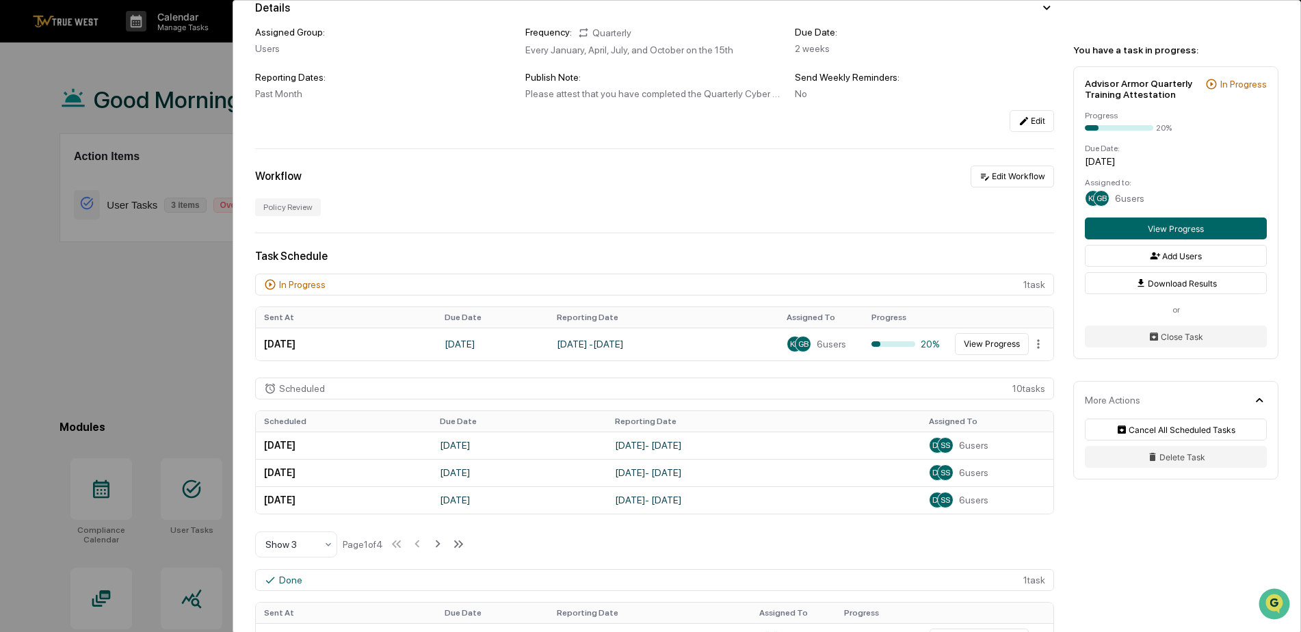
scroll to position [137, 0]
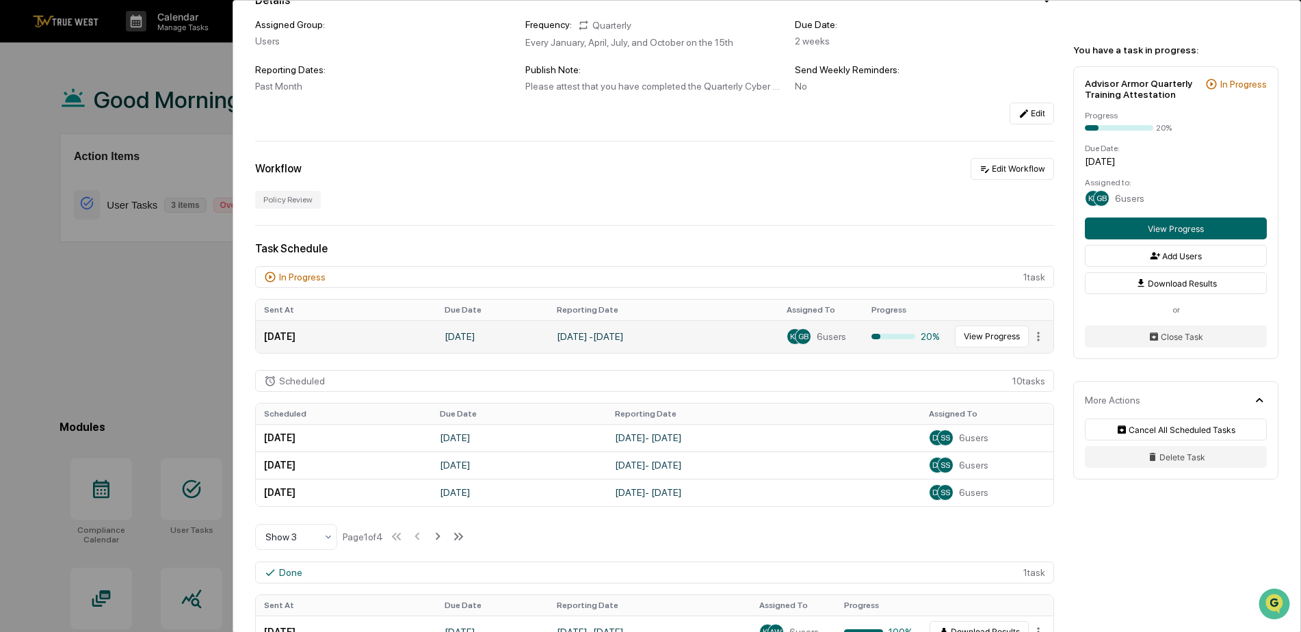
click at [310, 342] on td "[DATE]" at bounding box center [346, 336] width 181 height 33
click at [999, 337] on button "View Progress" at bounding box center [992, 336] width 74 height 22
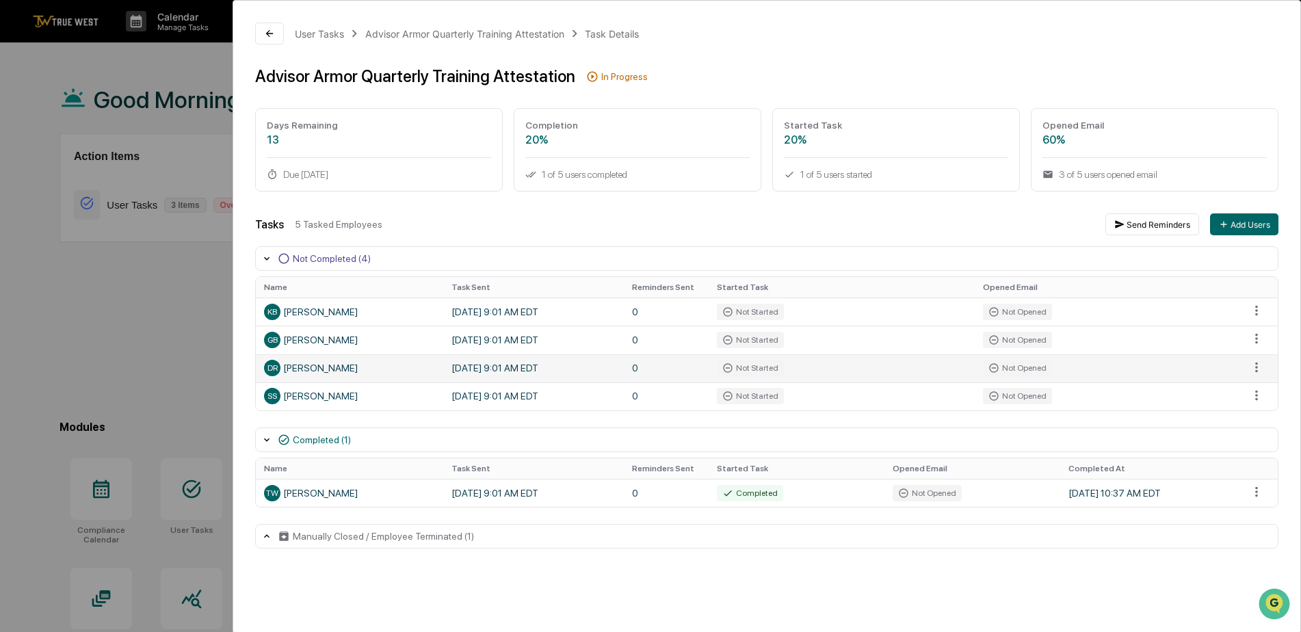
click at [307, 375] on div "DR Don Ruffin" at bounding box center [349, 368] width 171 height 16
click at [978, 371] on td "Not Opened" at bounding box center [1107, 368] width 266 height 28
click at [330, 28] on div "User Tasks" at bounding box center [319, 34] width 49 height 12
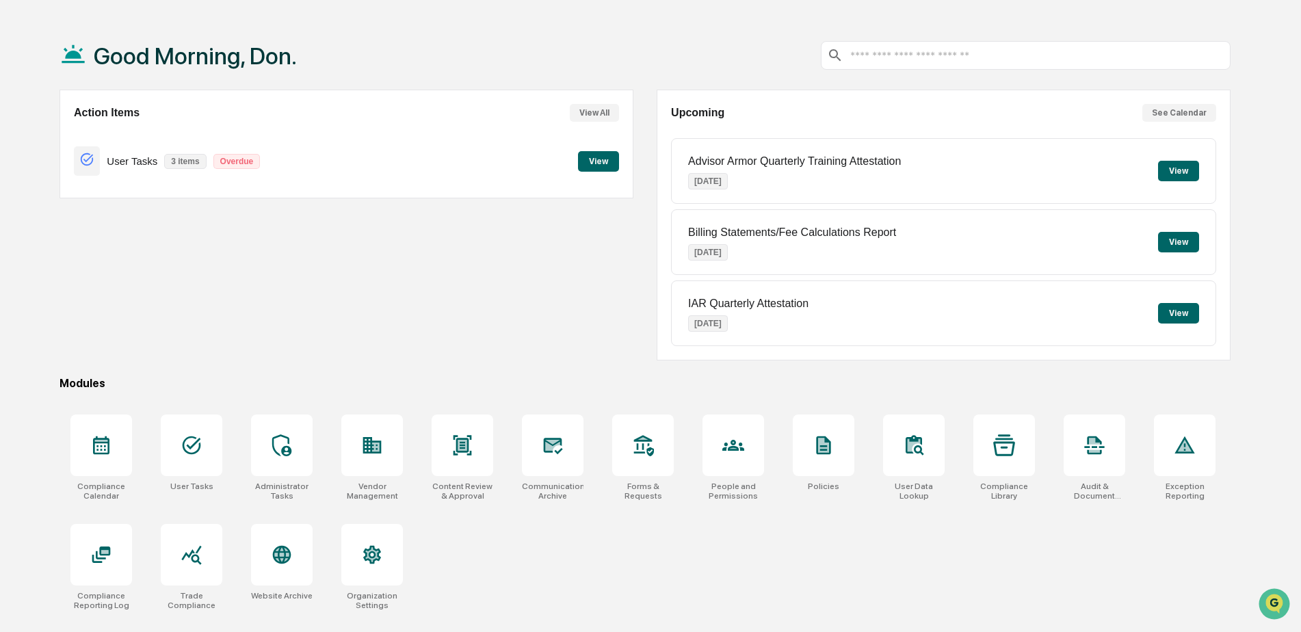
scroll to position [65, 0]
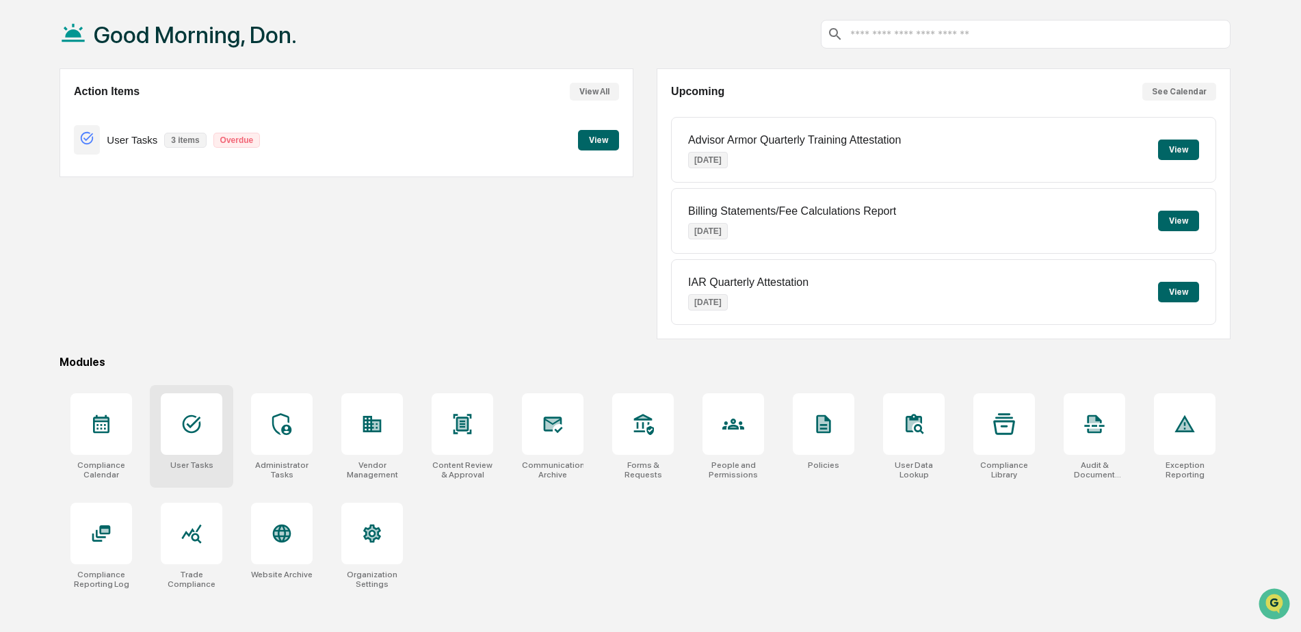
click at [199, 447] on div at bounding box center [192, 424] width 62 height 62
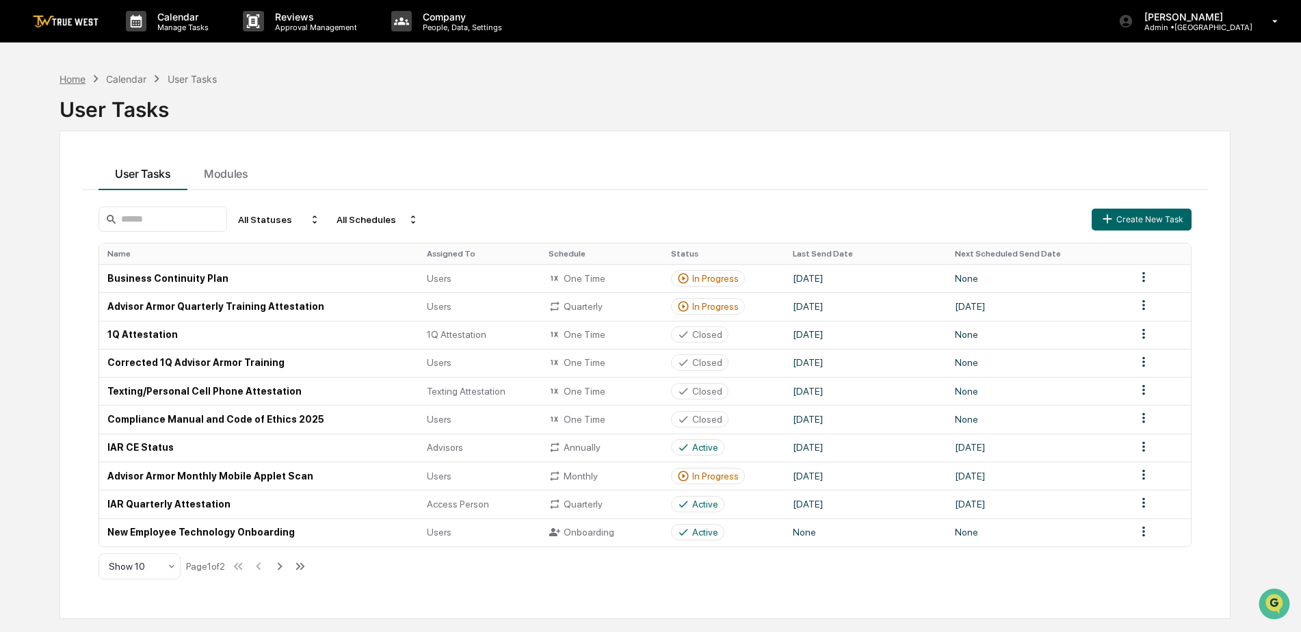
drag, startPoint x: 57, startPoint y: 75, endPoint x: 65, endPoint y: 75, distance: 8.2
click at [61, 75] on div "Home Calendar User Tasks User Tasks User Tasks Modules All Statuses All Schedul…" at bounding box center [645, 381] width 1212 height 632
click at [1255, 20] on div "[PERSON_NAME] Admin • [GEOGRAPHIC_DATA]" at bounding box center [1202, 21] width 196 height 42
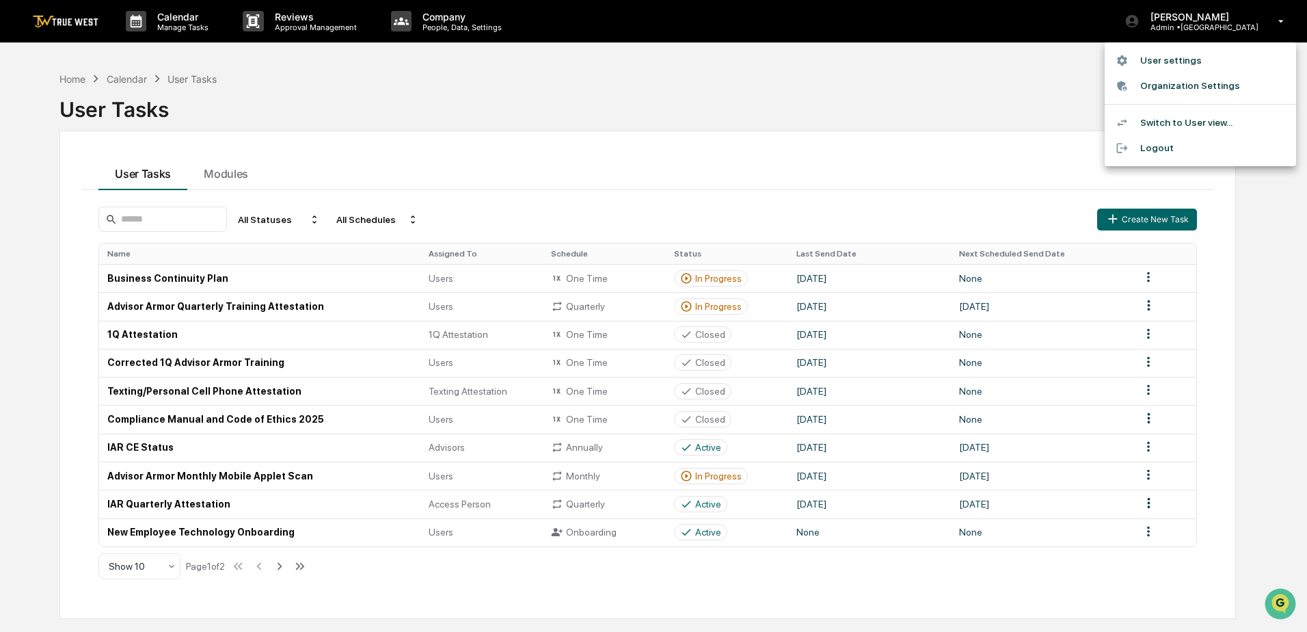
click at [1178, 117] on li "Switch to User view..." at bounding box center [1200, 122] width 191 height 25
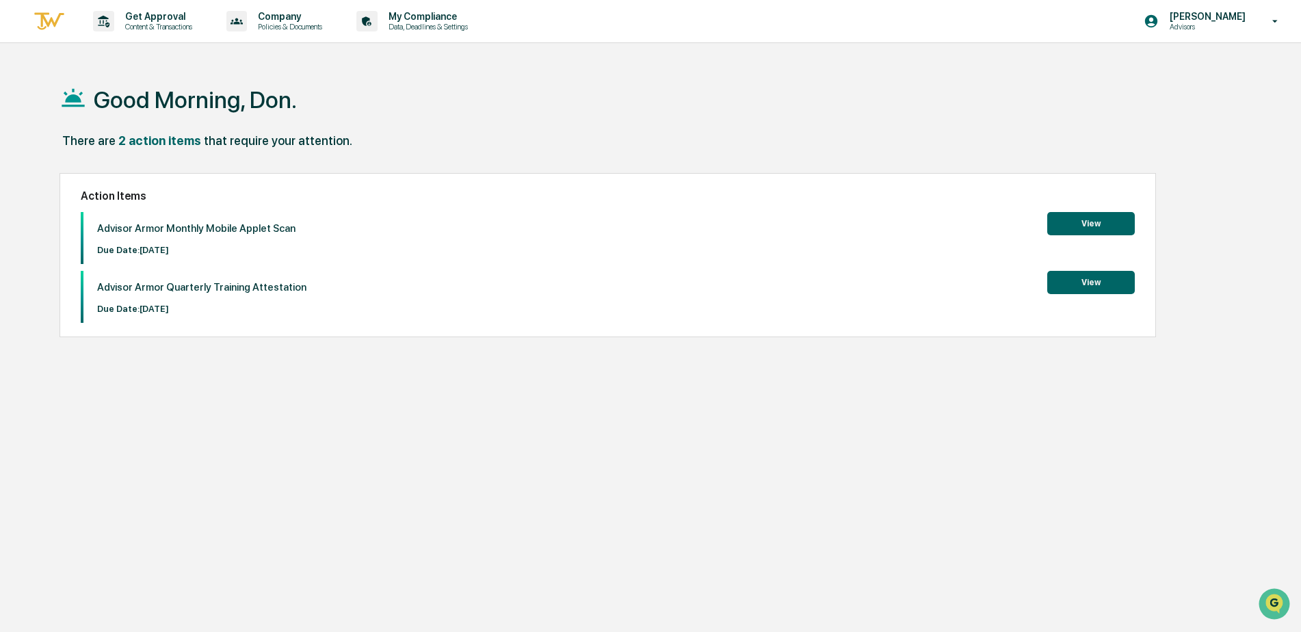
click at [1088, 286] on button "View" at bounding box center [1091, 282] width 88 height 23
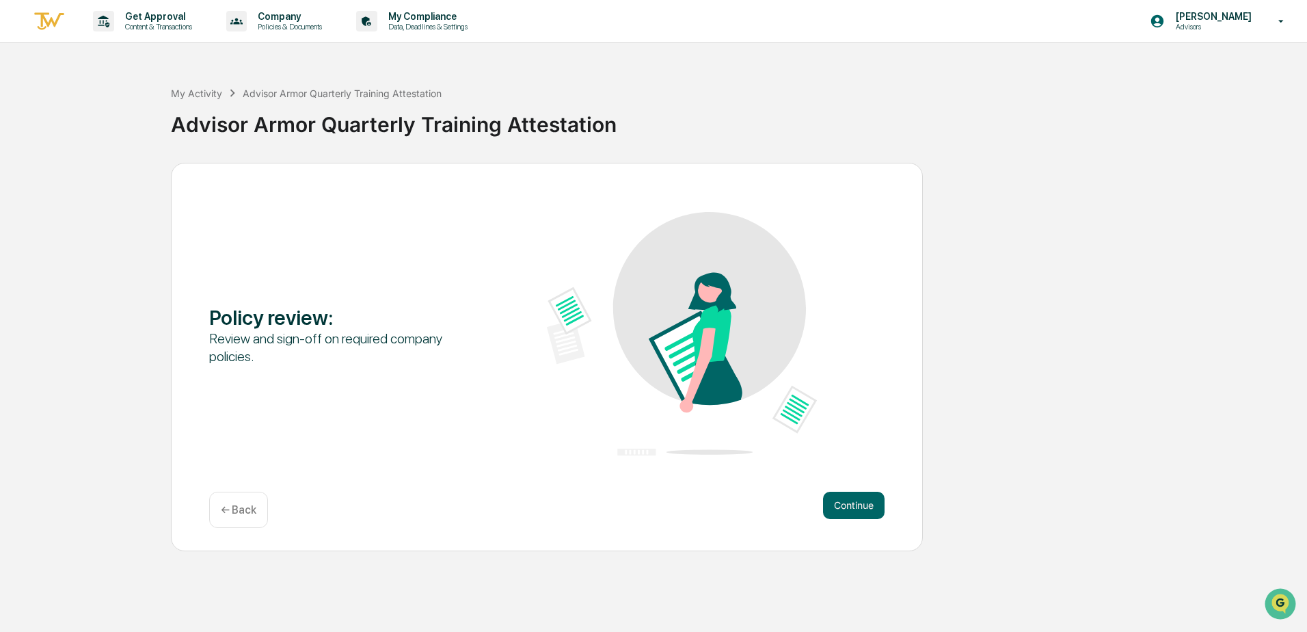
click at [712, 350] on img at bounding box center [682, 333] width 270 height 243
click at [839, 508] on button "Continue" at bounding box center [854, 505] width 62 height 27
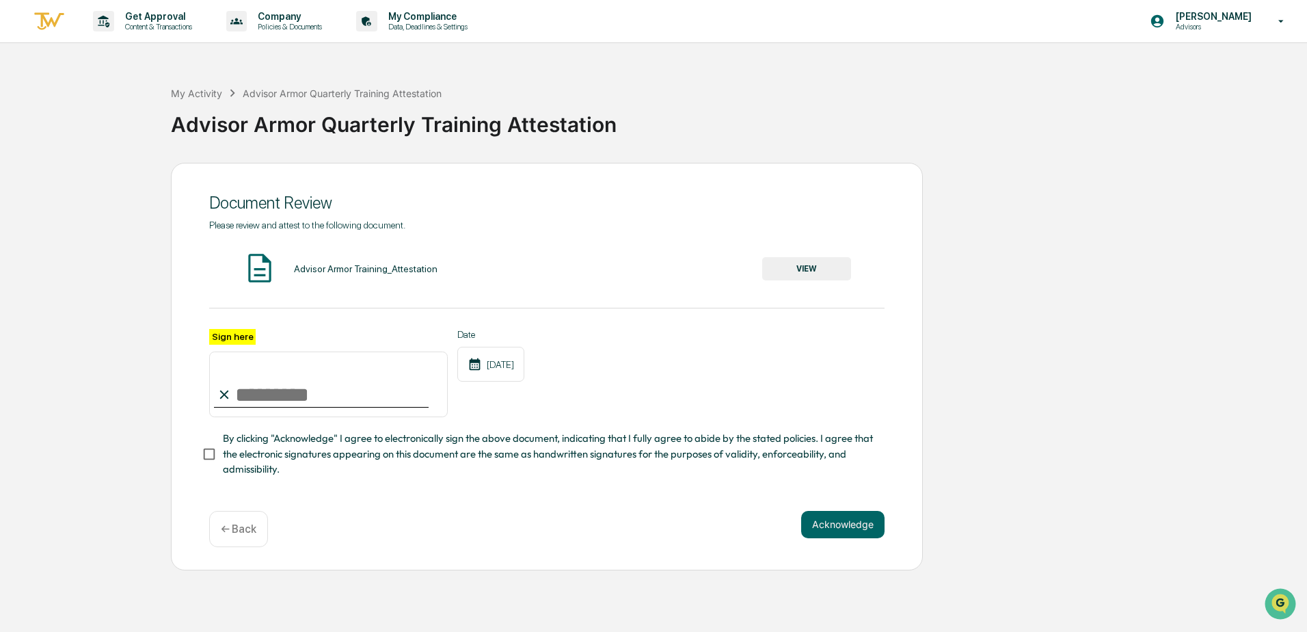
click at [803, 270] on button "VIEW" at bounding box center [806, 268] width 89 height 23
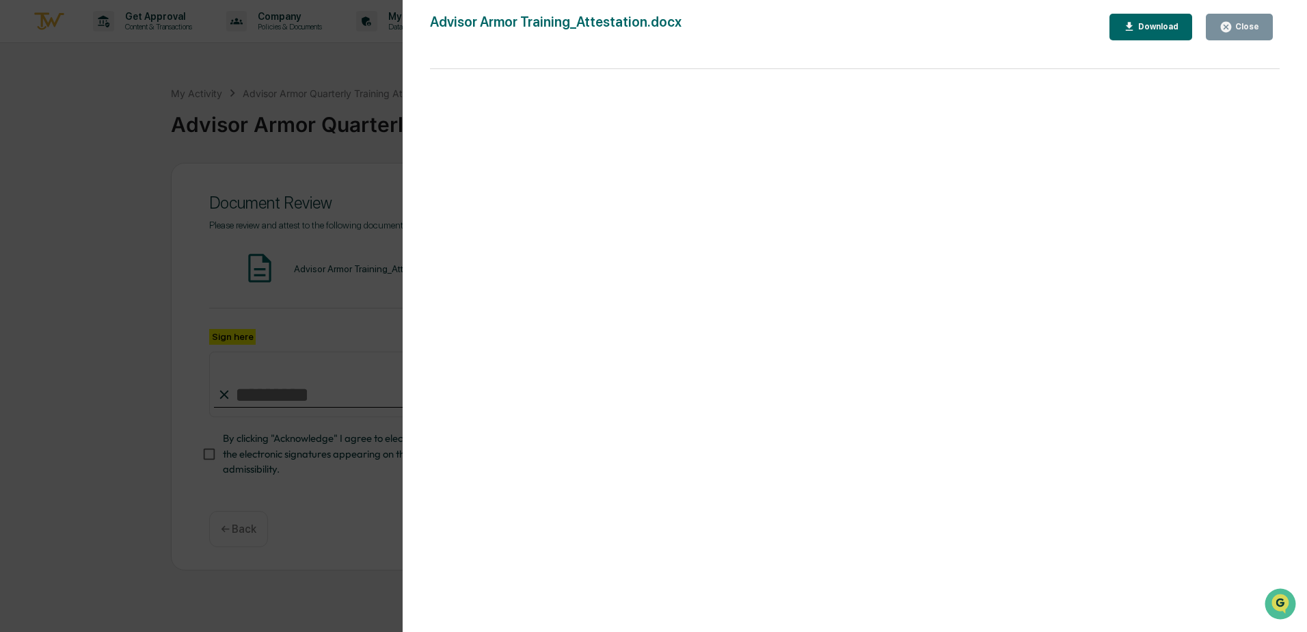
click at [1242, 23] on div "Close" at bounding box center [1246, 27] width 27 height 10
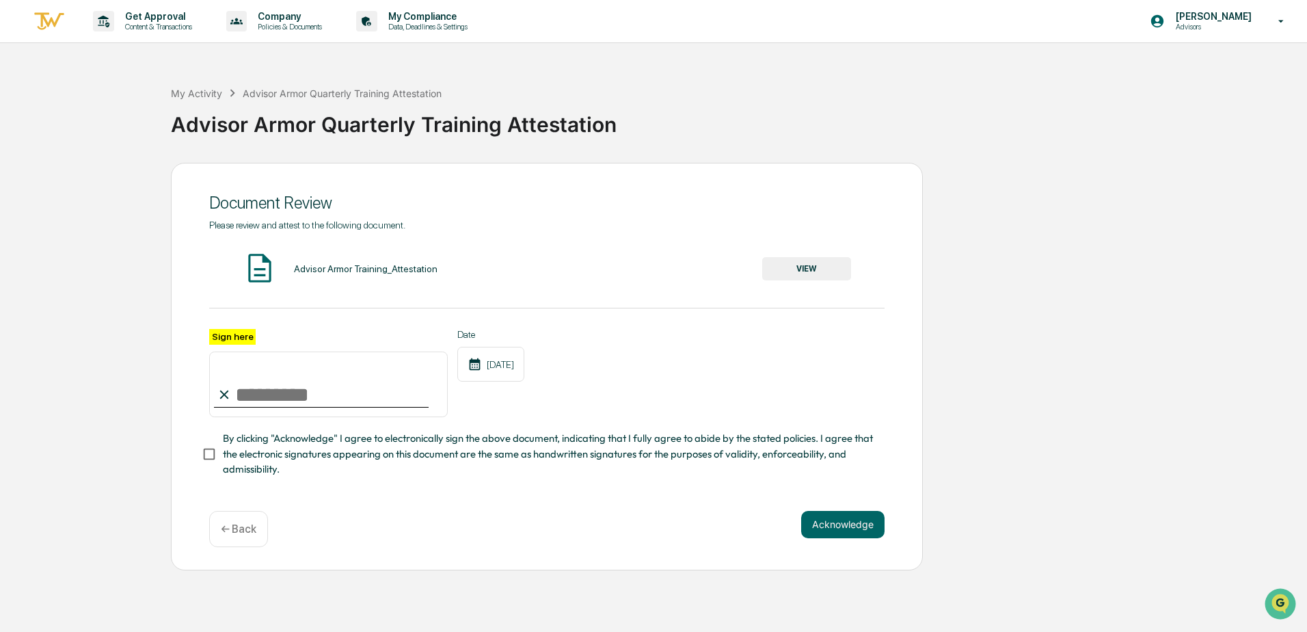
click at [273, 391] on input "Sign here" at bounding box center [328, 384] width 239 height 66
type input "**********"
click at [812, 527] on button "Acknowledge" at bounding box center [842, 524] width 83 height 27
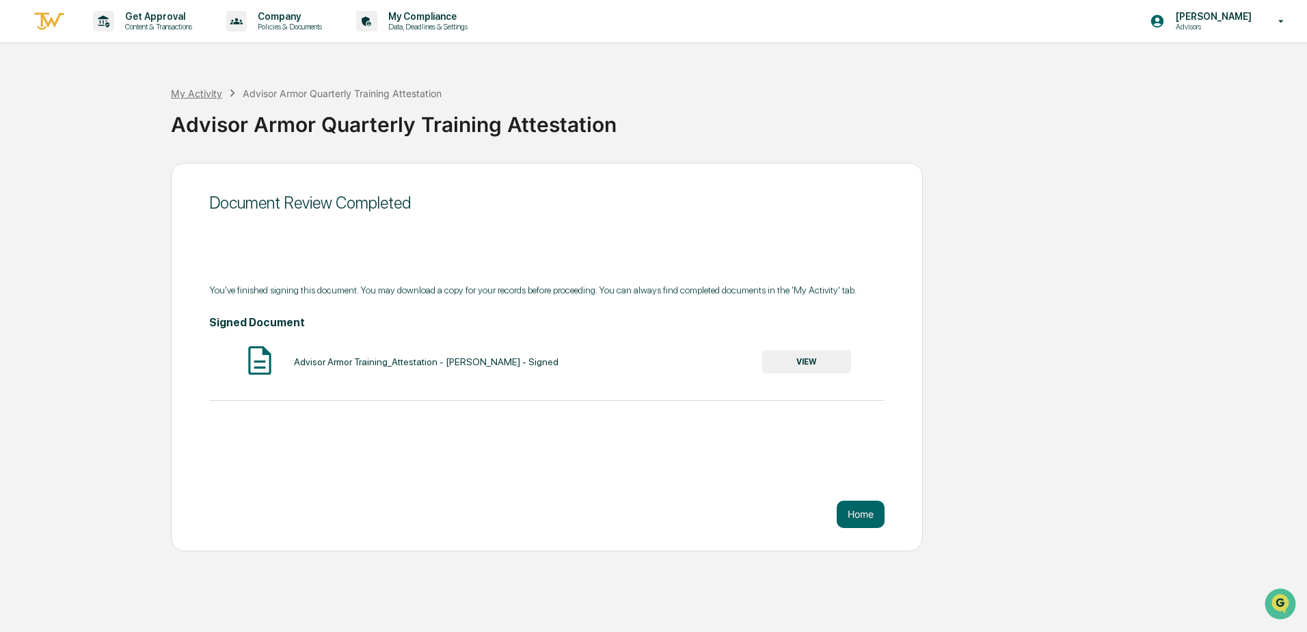
click at [202, 95] on div "My Activity" at bounding box center [196, 94] width 51 height 12
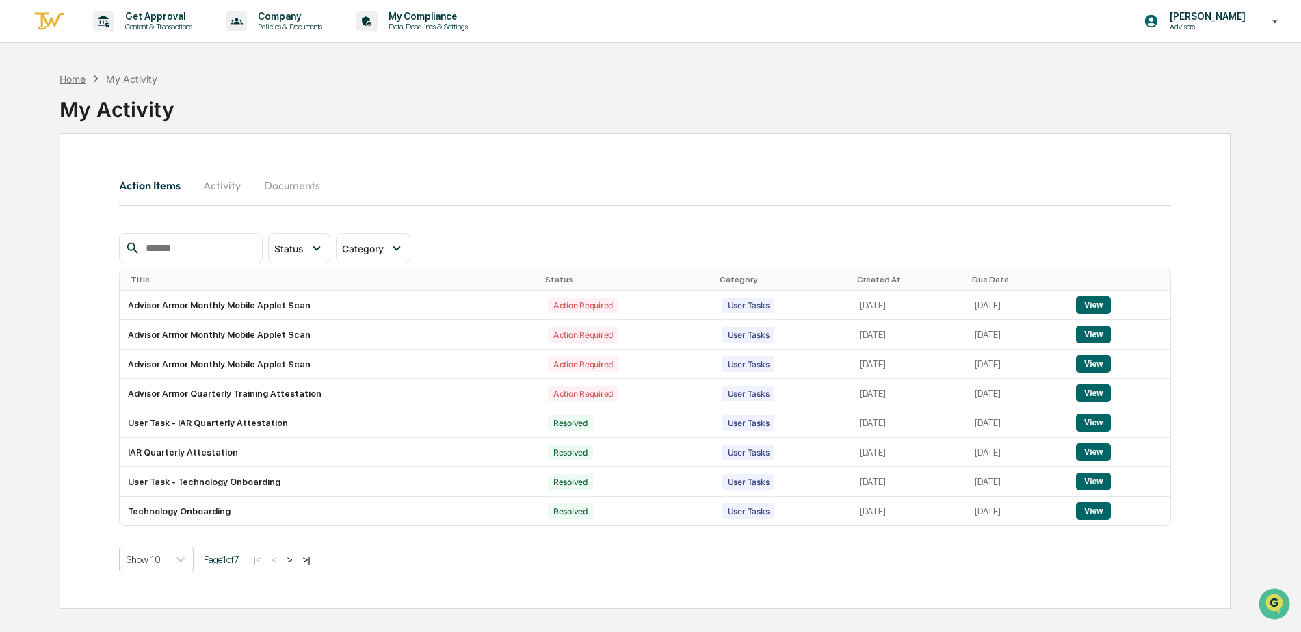
click at [81, 83] on div "Home" at bounding box center [72, 79] width 26 height 12
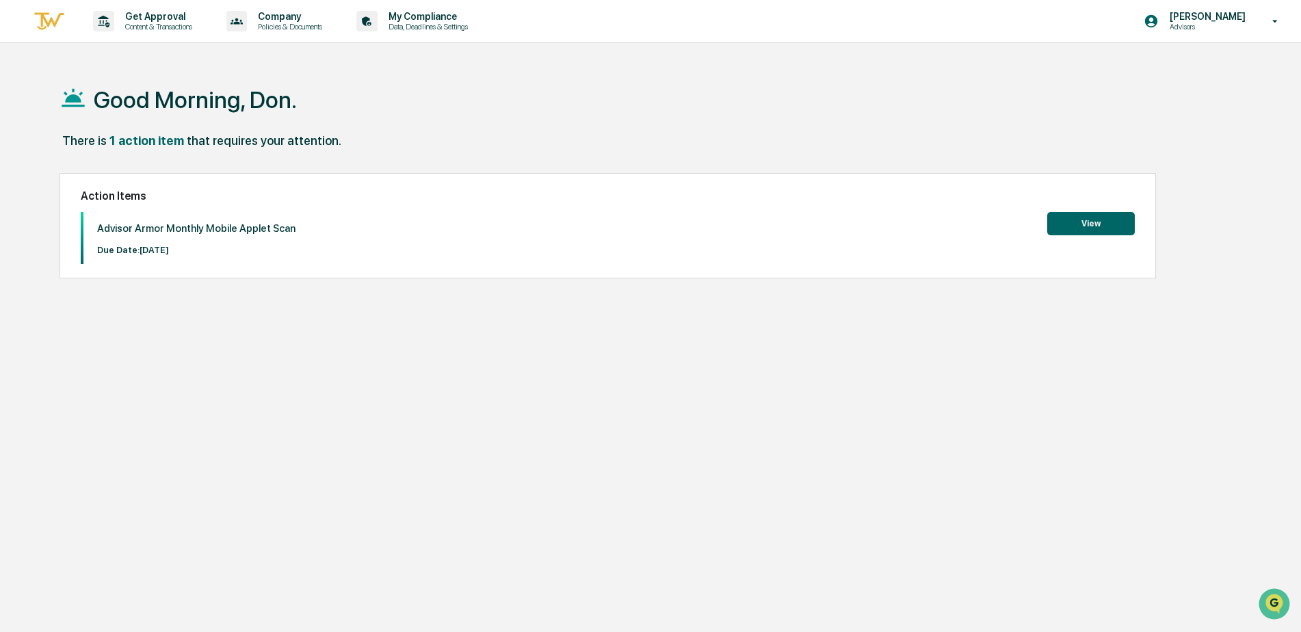
click at [1106, 226] on button "View" at bounding box center [1091, 223] width 88 height 23
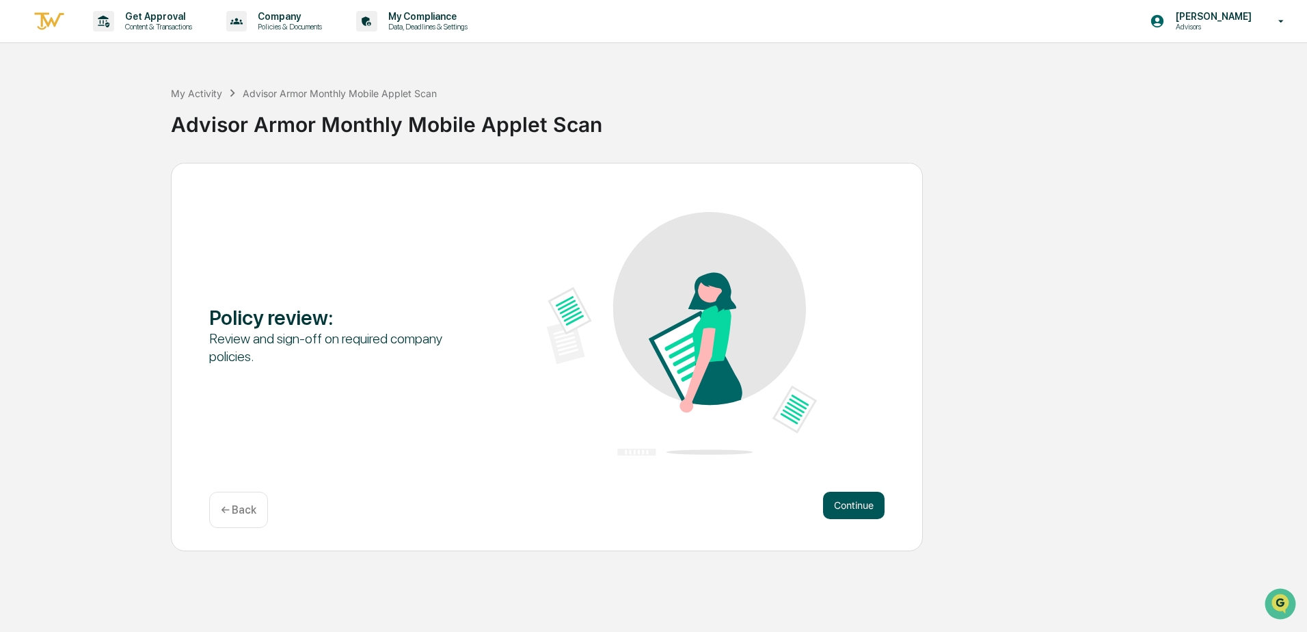
click at [867, 504] on button "Continue" at bounding box center [854, 505] width 62 height 27
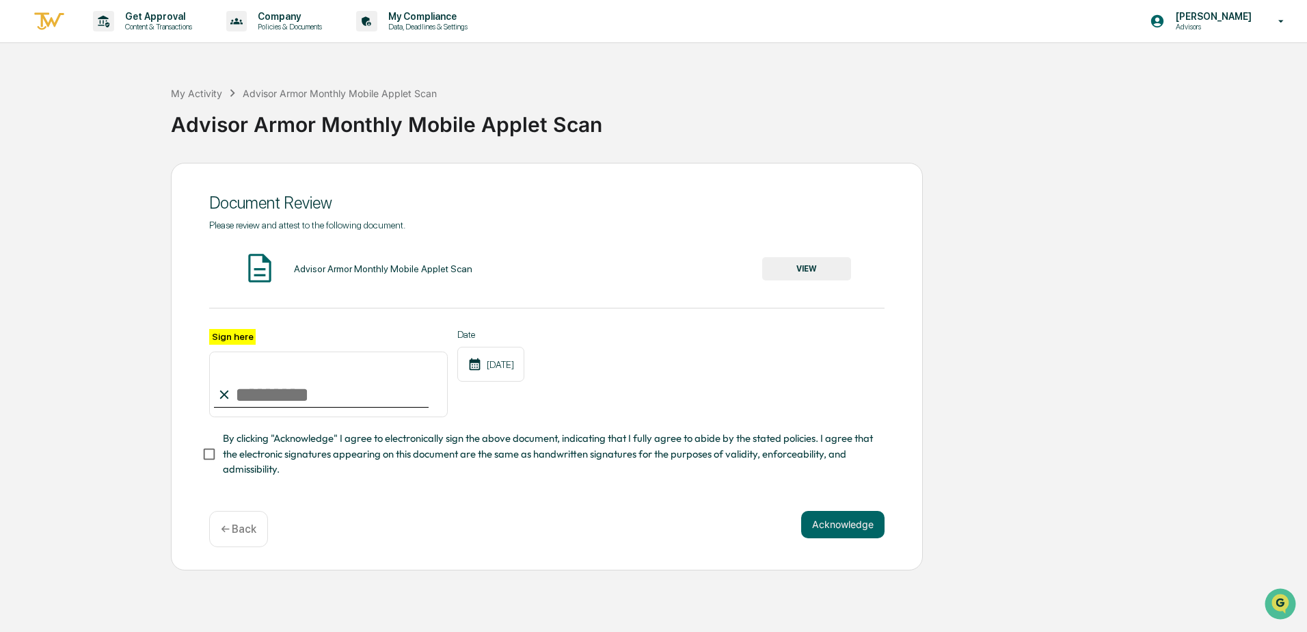
click at [815, 266] on button "VIEW" at bounding box center [806, 268] width 89 height 23
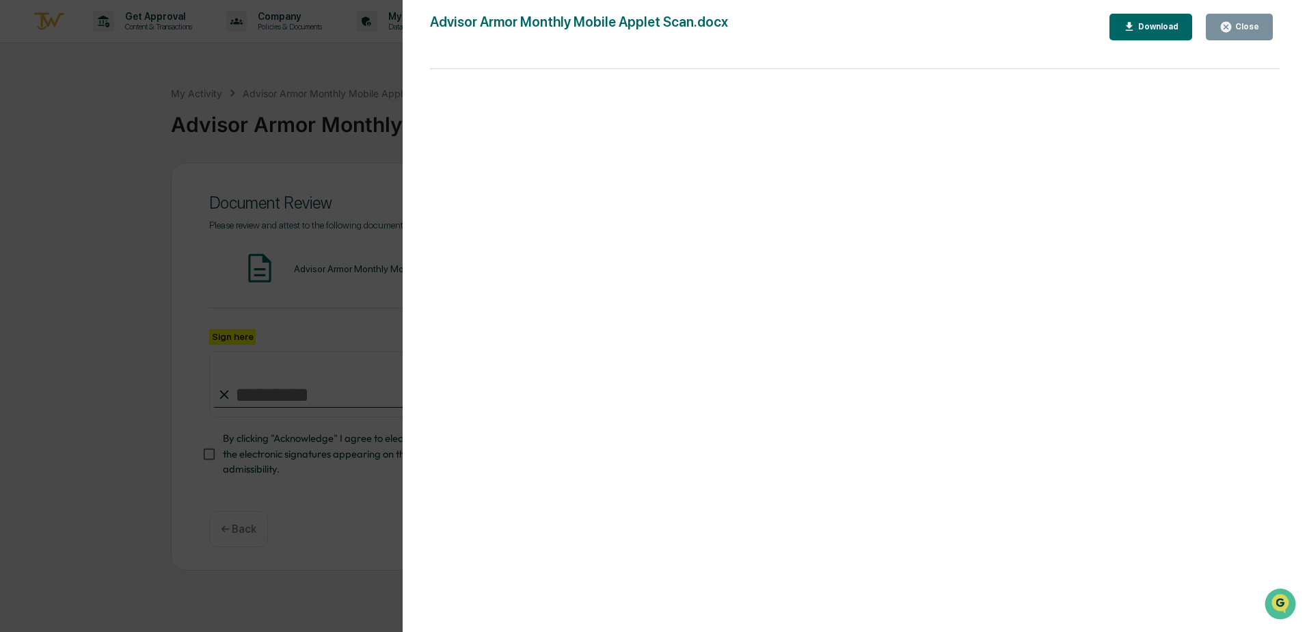
click at [1230, 31] on icon "button" at bounding box center [1226, 27] width 10 height 10
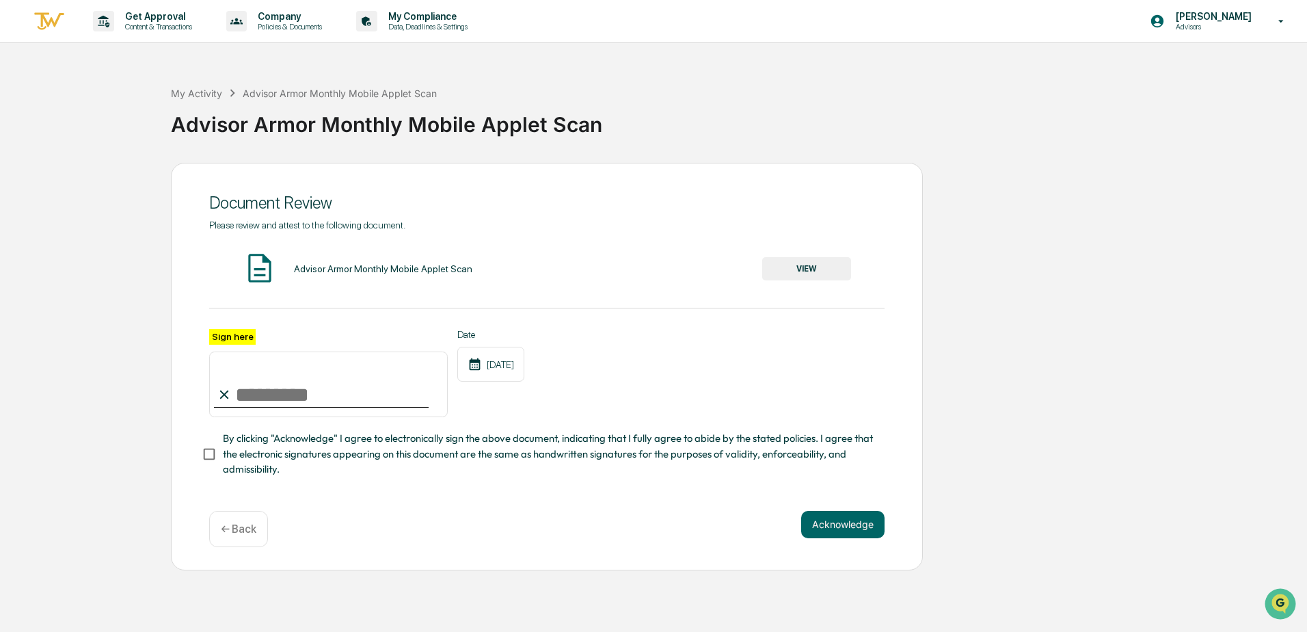
click at [312, 415] on input "Sign here" at bounding box center [328, 384] width 239 height 66
type input "**********"
click at [863, 532] on button "Acknowledge" at bounding box center [842, 524] width 83 height 27
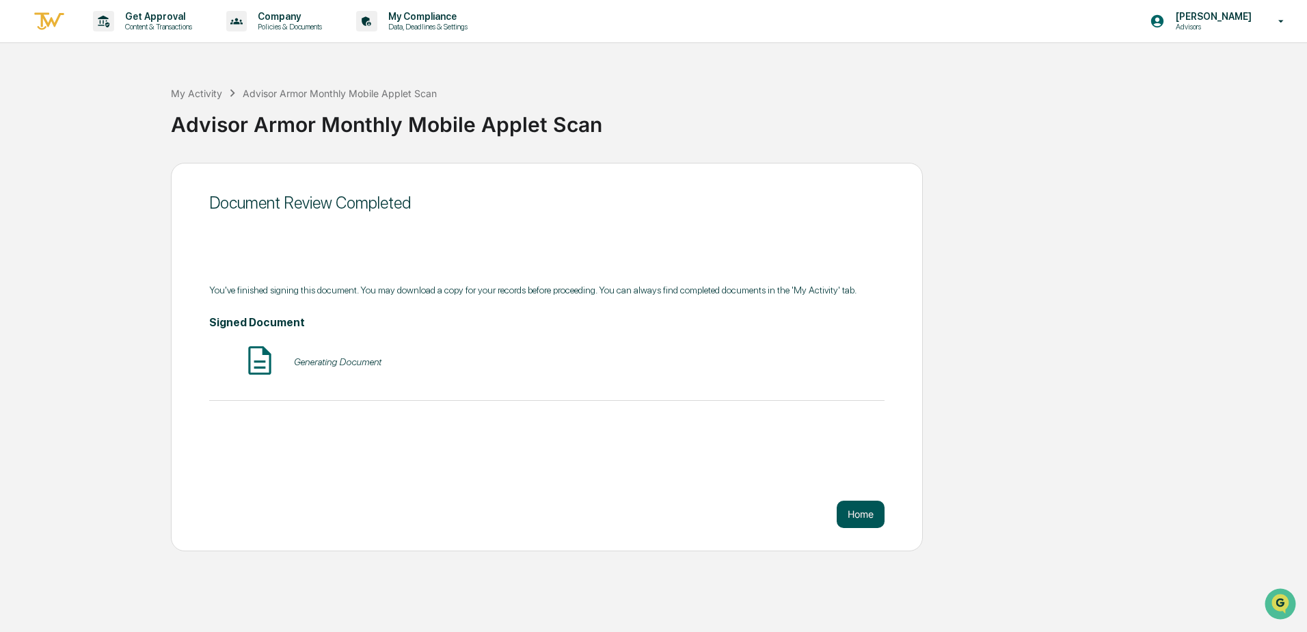
click at [855, 516] on button "Home" at bounding box center [861, 514] width 48 height 27
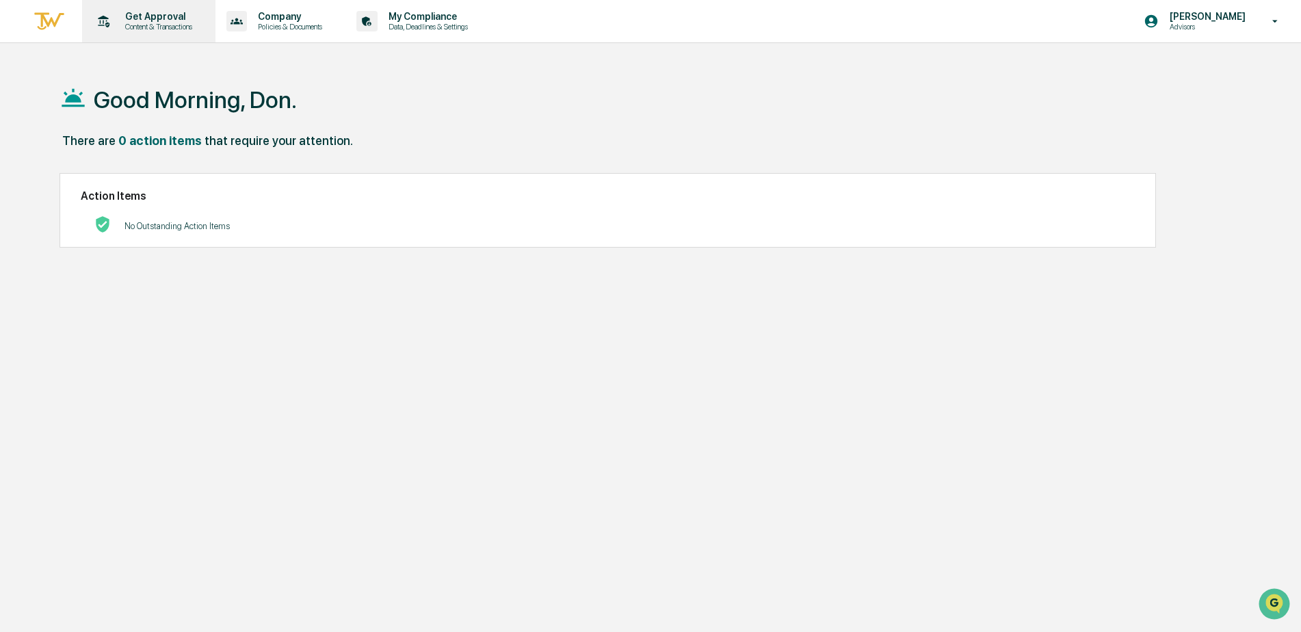
click at [159, 20] on p "Get Approval" at bounding box center [156, 16] width 85 height 11
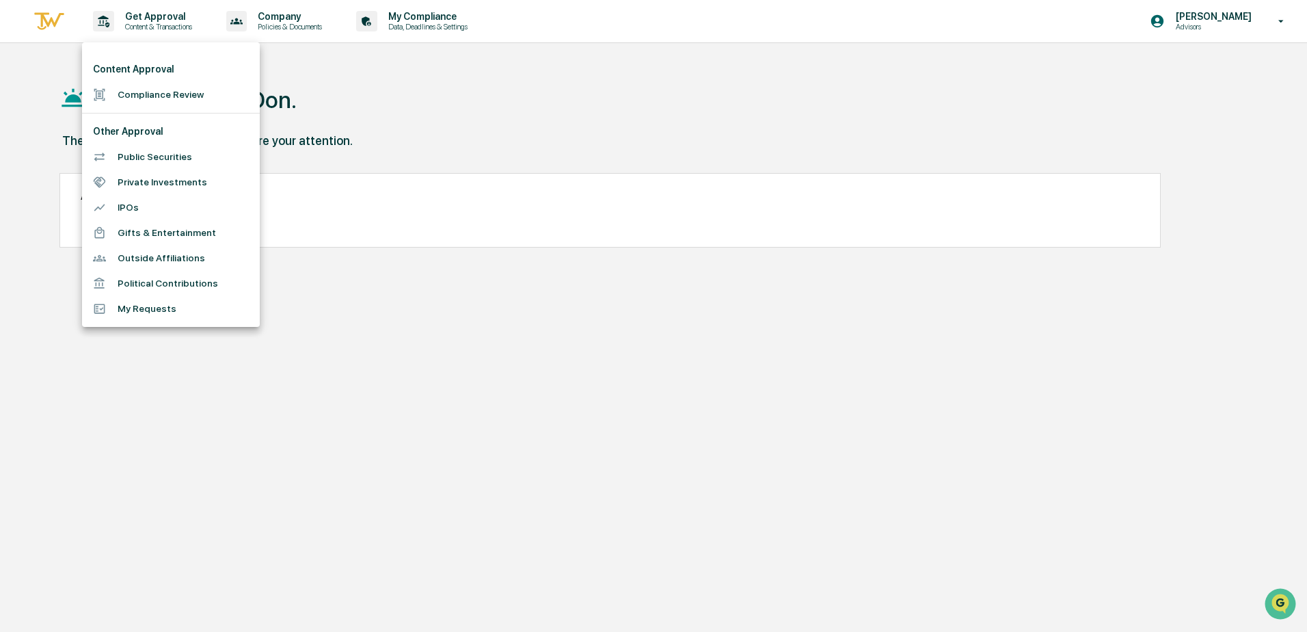
click at [163, 26] on div at bounding box center [653, 316] width 1307 height 632
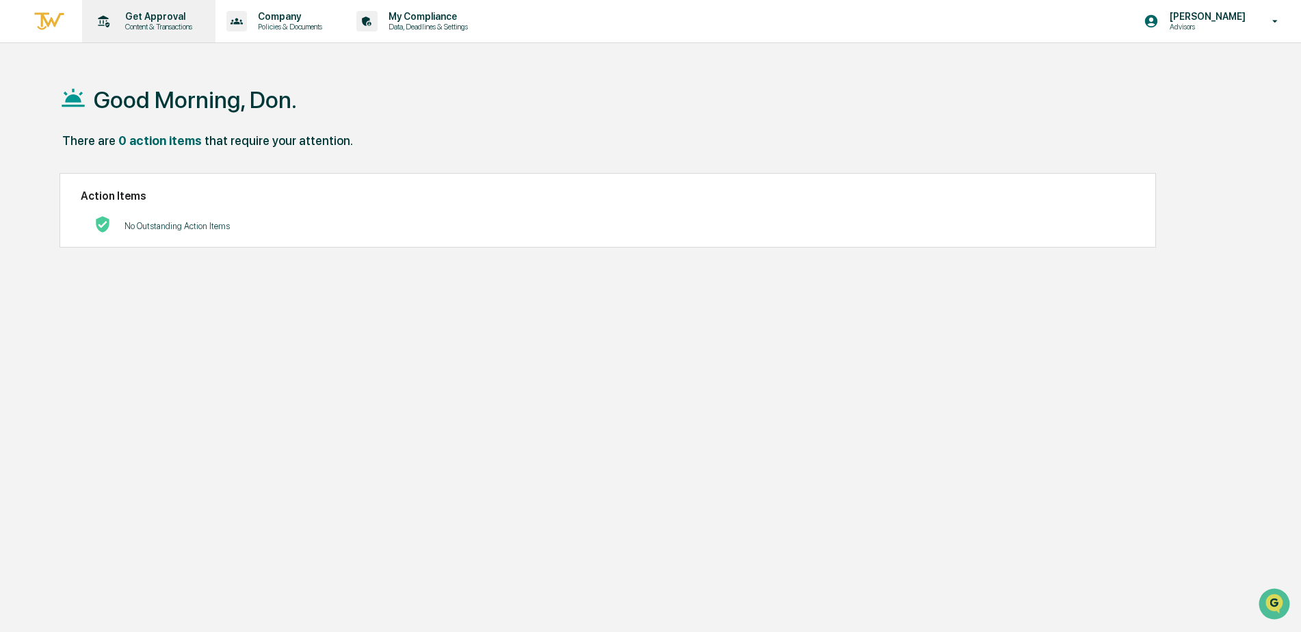
click at [103, 16] on icon at bounding box center [104, 21] width 12 height 12
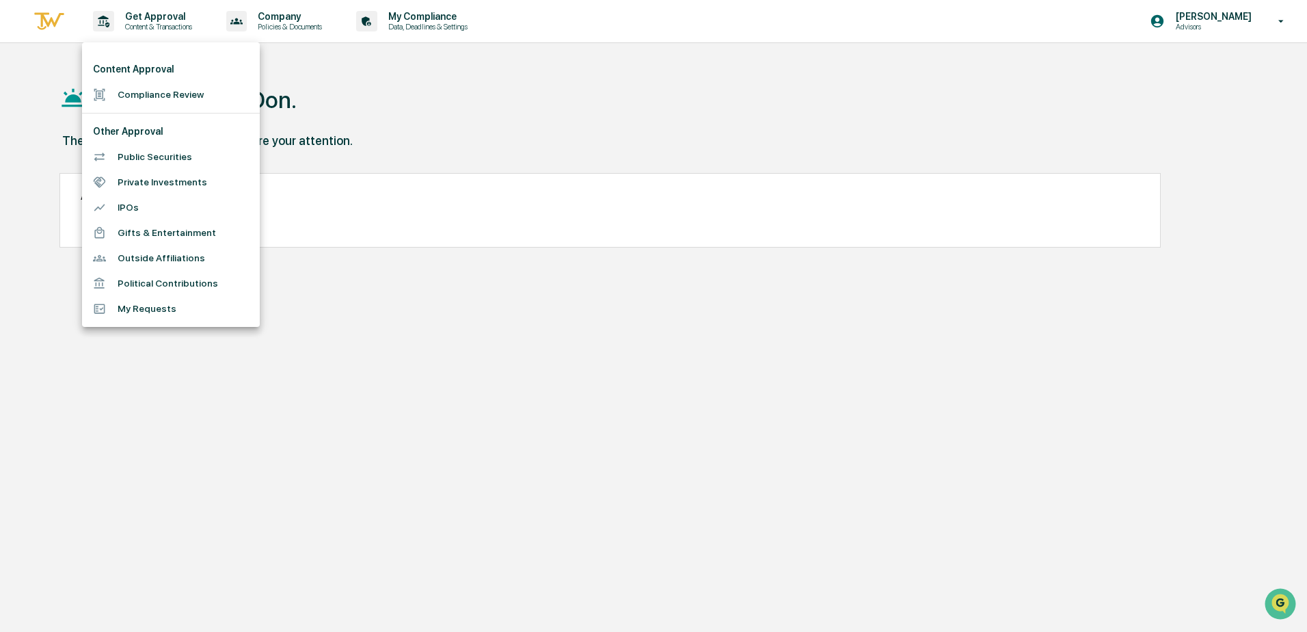
click at [517, 103] on div at bounding box center [653, 316] width 1307 height 632
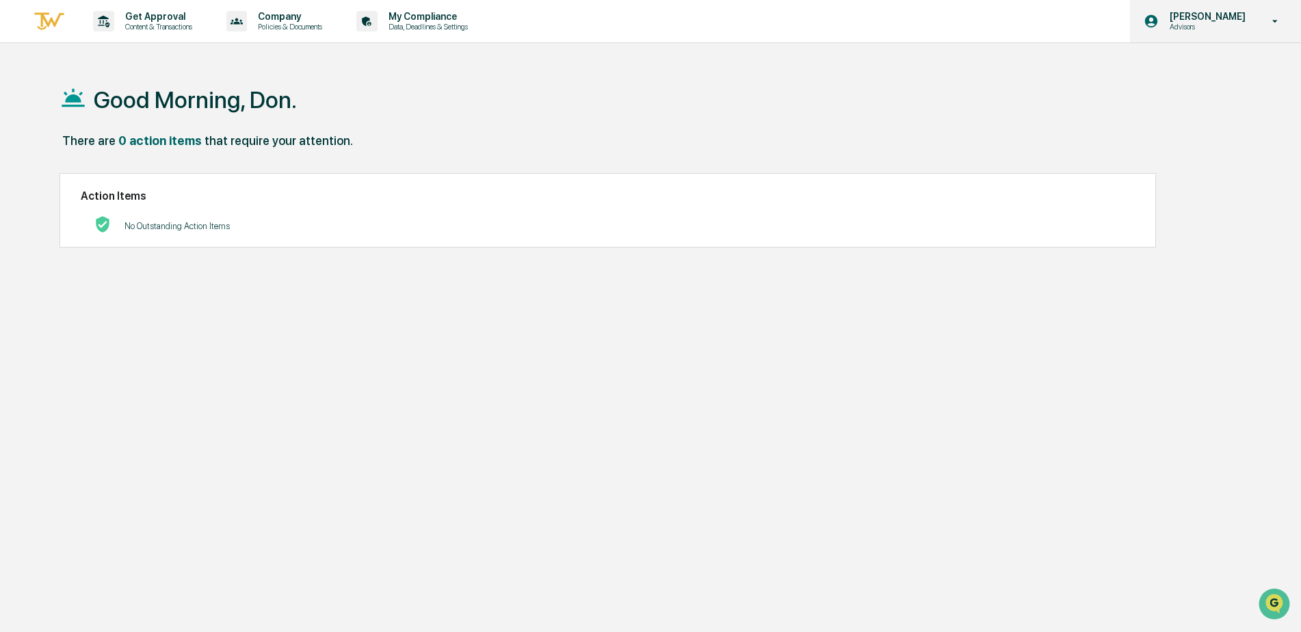
click at [1255, 18] on div "[PERSON_NAME] Advisors" at bounding box center [1215, 21] width 171 height 42
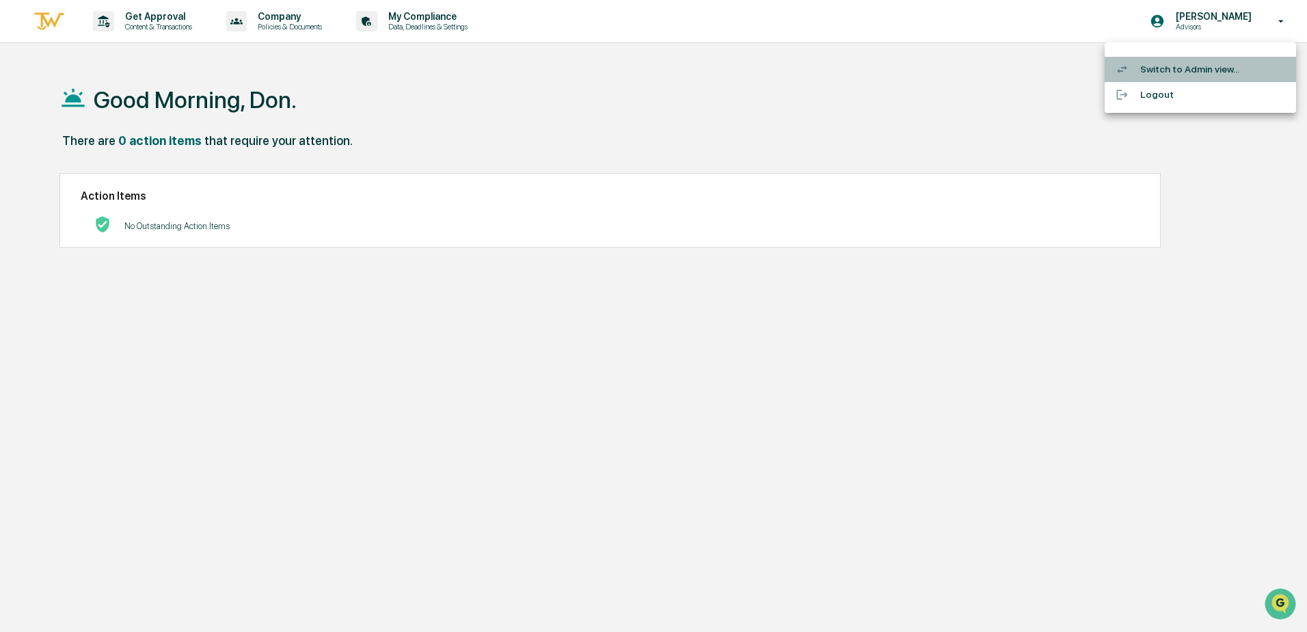
click at [1180, 66] on li "Switch to Admin view..." at bounding box center [1200, 69] width 191 height 25
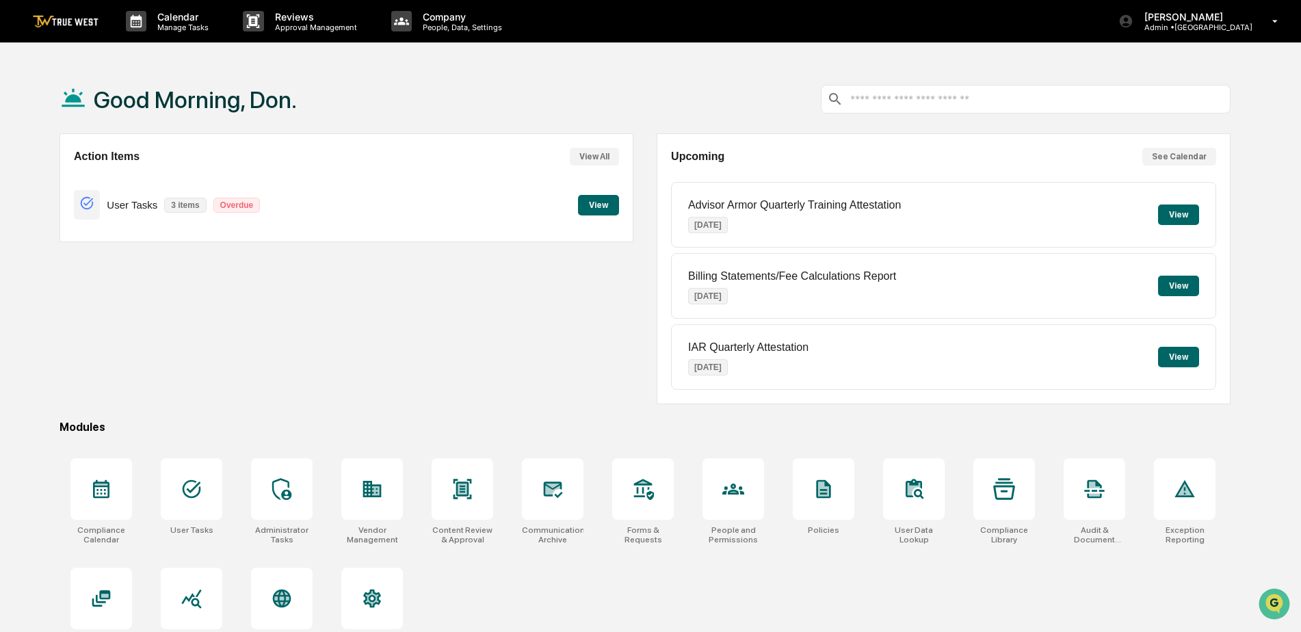
click at [1171, 213] on button "View" at bounding box center [1178, 214] width 41 height 21
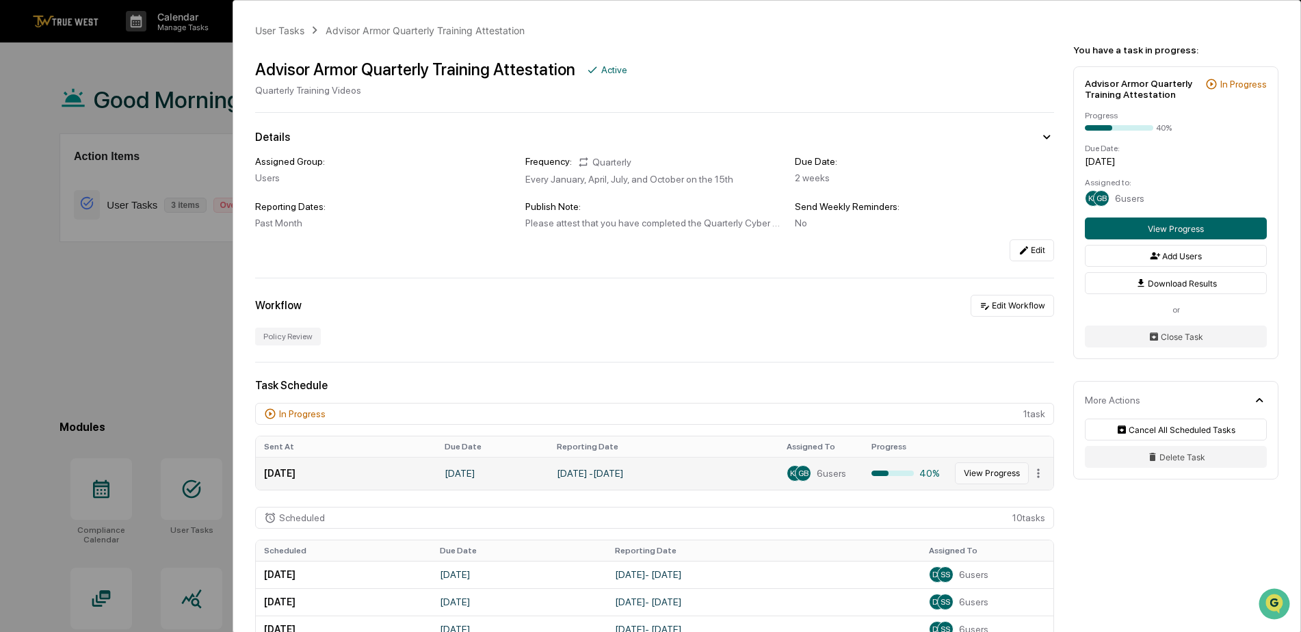
click at [975, 473] on button "View Progress" at bounding box center [992, 473] width 74 height 22
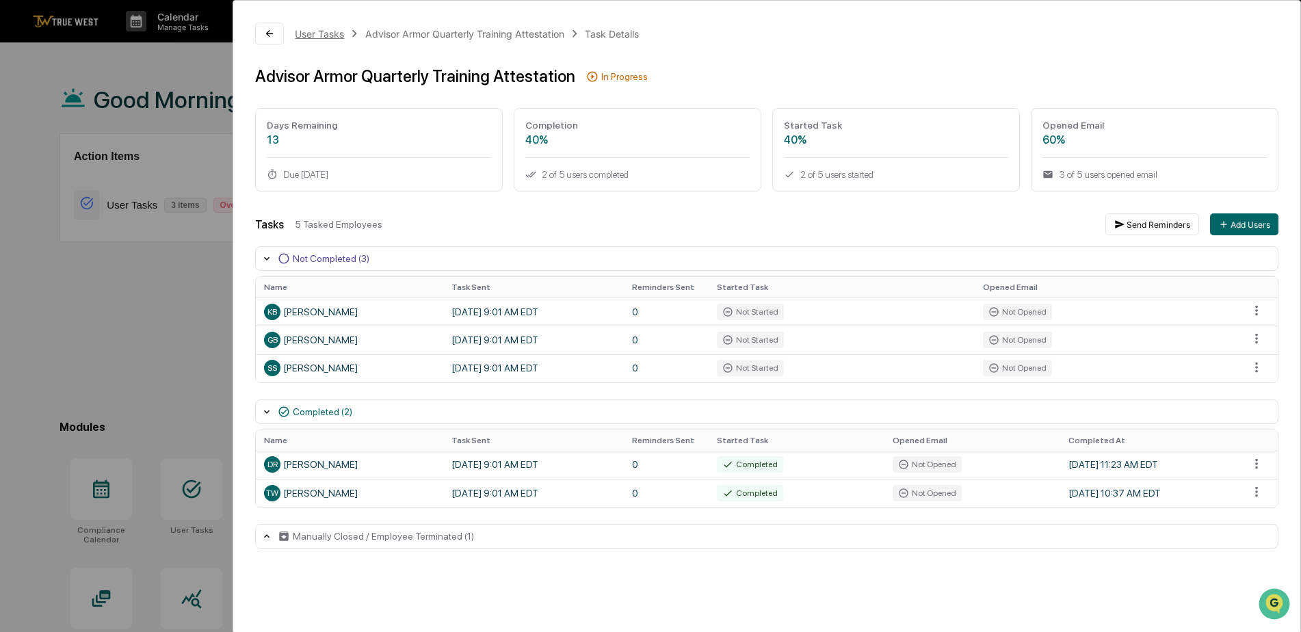
click at [310, 37] on div "User Tasks" at bounding box center [319, 34] width 49 height 12
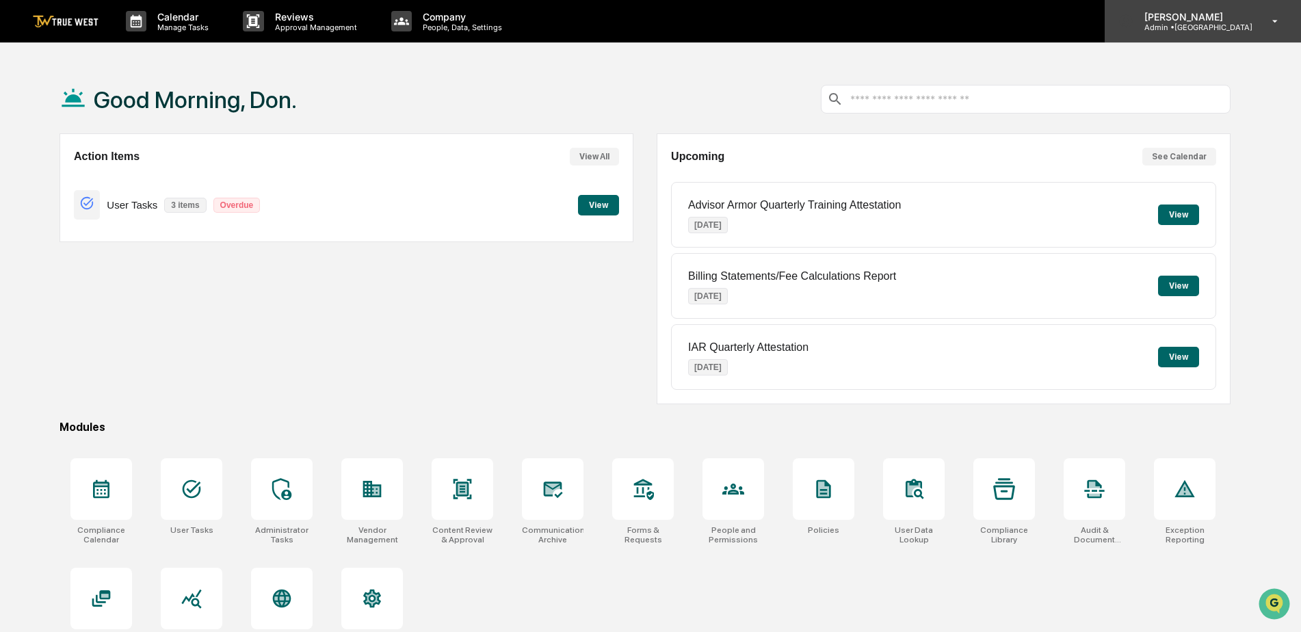
click at [1272, 23] on icon at bounding box center [1275, 21] width 24 height 13
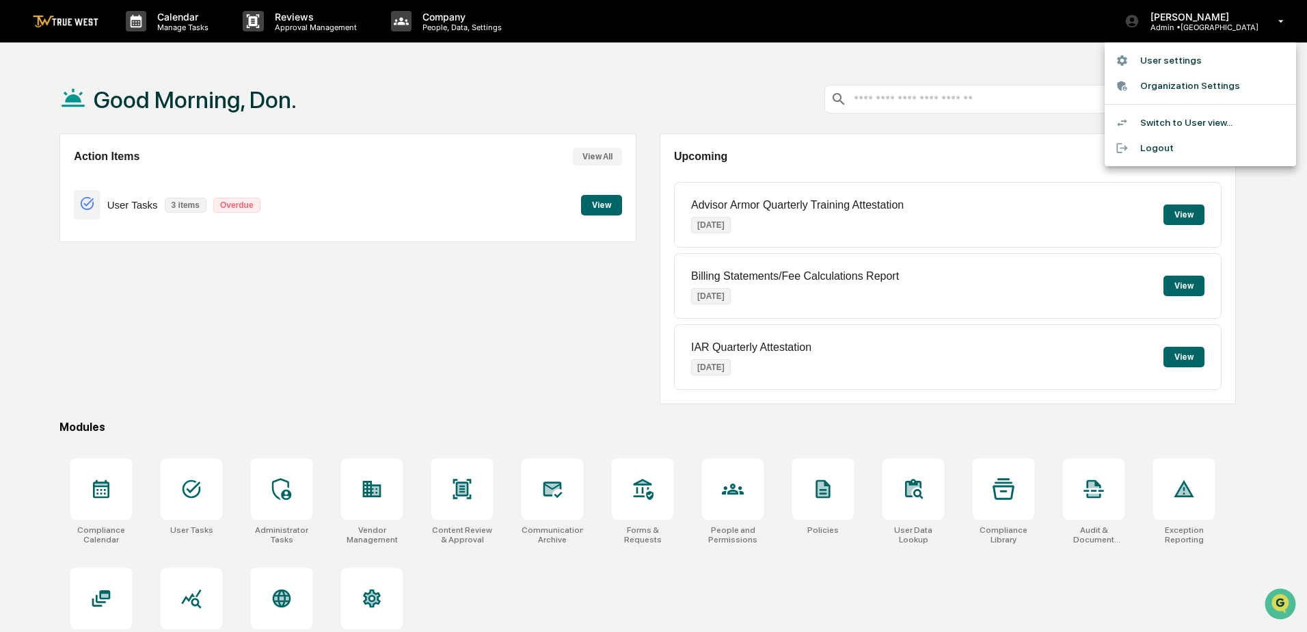
click at [1160, 148] on li "Logout" at bounding box center [1200, 147] width 191 height 25
